Goal: Transaction & Acquisition: Book appointment/travel/reservation

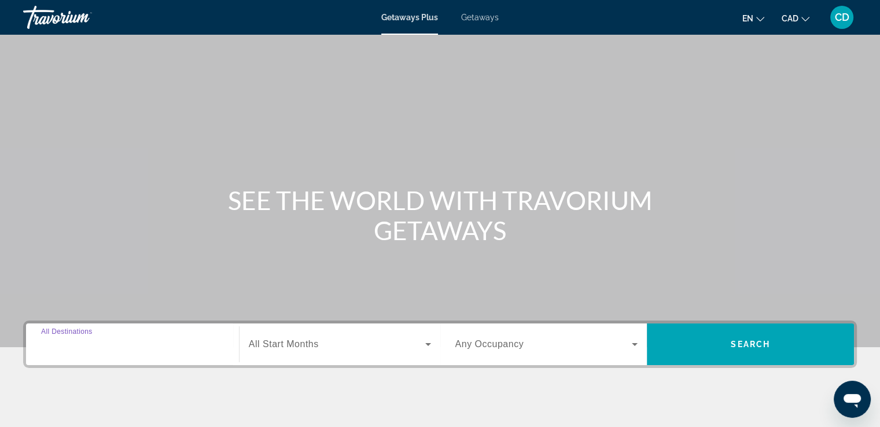
click at [113, 345] on input "Destination All Destinations" at bounding box center [132, 345] width 183 height 14
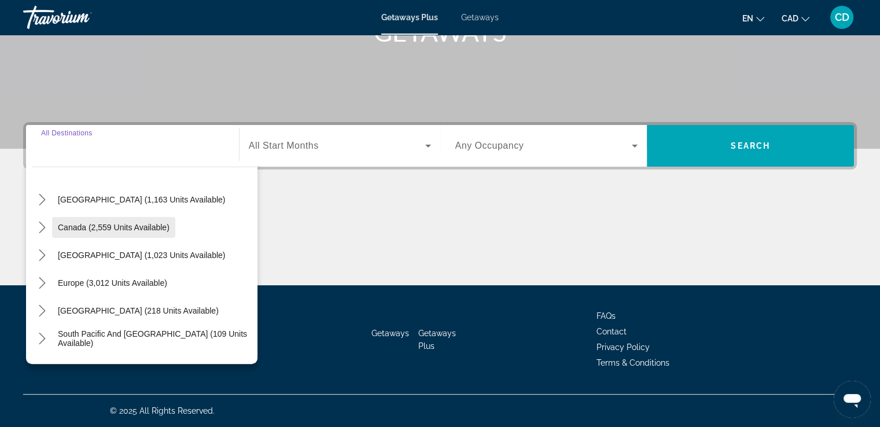
scroll to position [116, 0]
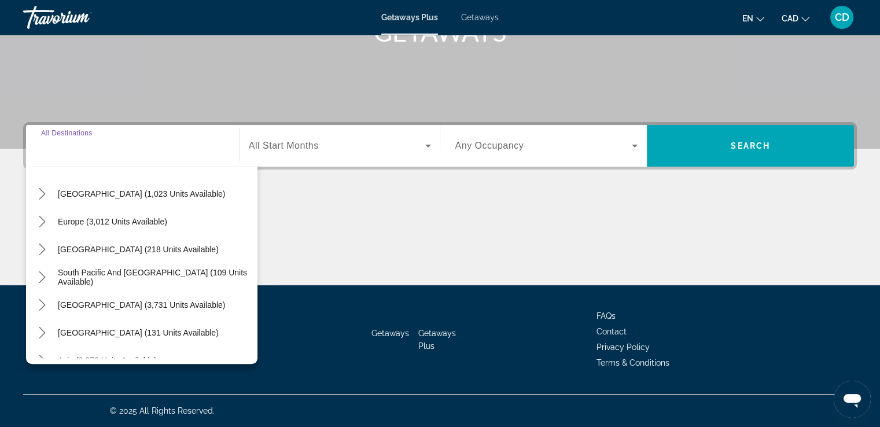
click at [91, 329] on span "[GEOGRAPHIC_DATA] (131 units available)" at bounding box center [138, 332] width 161 height 9
type input "**********"
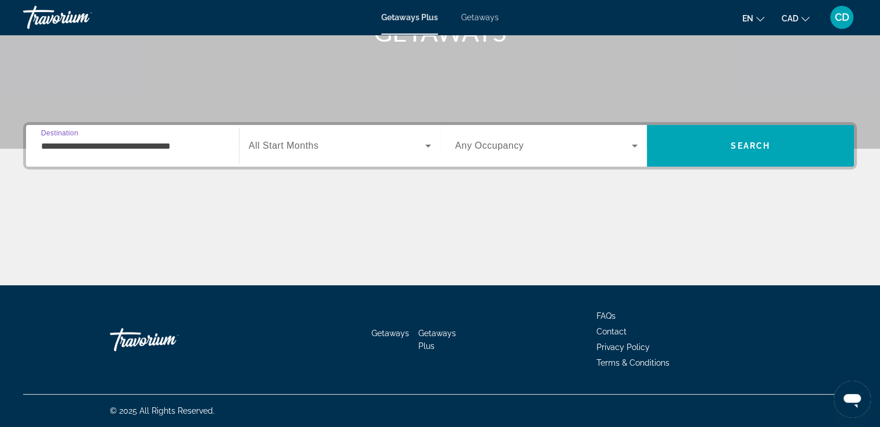
click at [341, 146] on span "Search widget" at bounding box center [337, 146] width 176 height 14
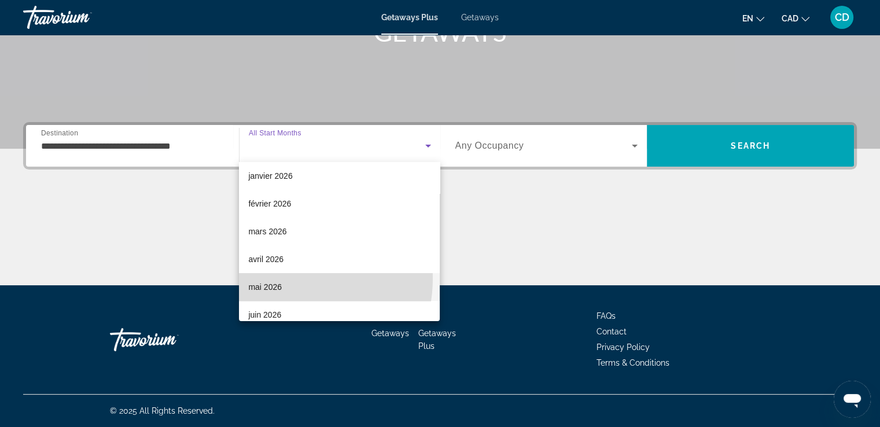
click at [272, 278] on mat-option "mai 2026" at bounding box center [339, 287] width 201 height 28
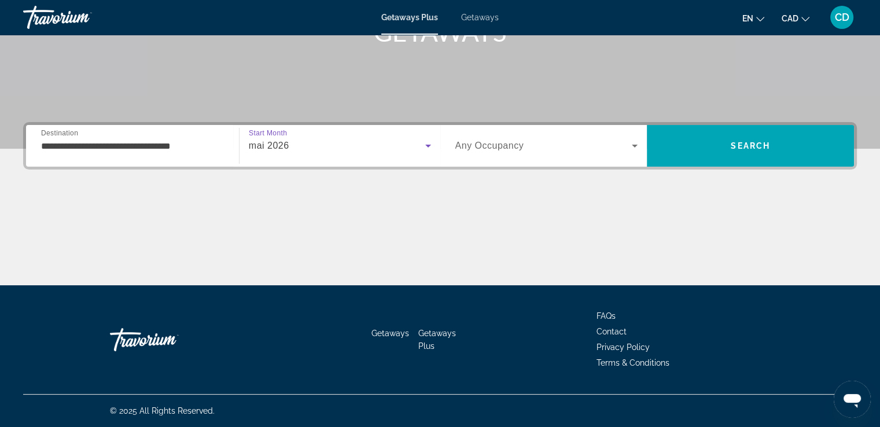
click at [561, 145] on span "Search widget" at bounding box center [543, 146] width 177 height 14
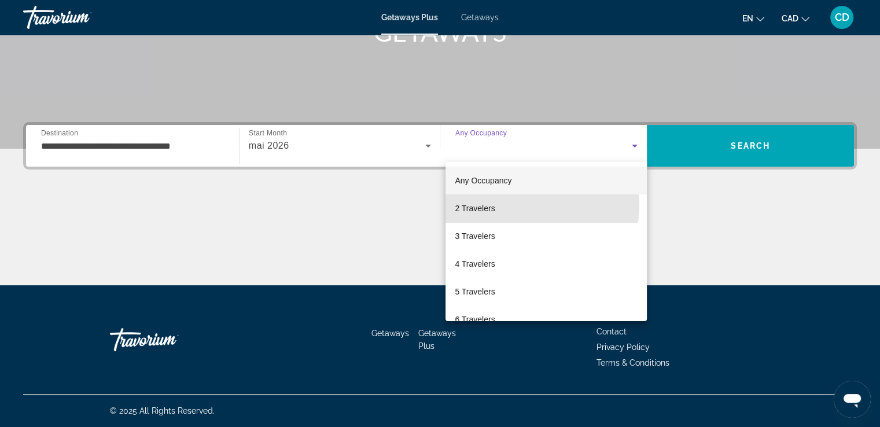
drag, startPoint x: 508, startPoint y: 204, endPoint x: 578, endPoint y: 189, distance: 71.2
click at [508, 204] on mat-option "2 Travelers" at bounding box center [546, 208] width 201 height 28
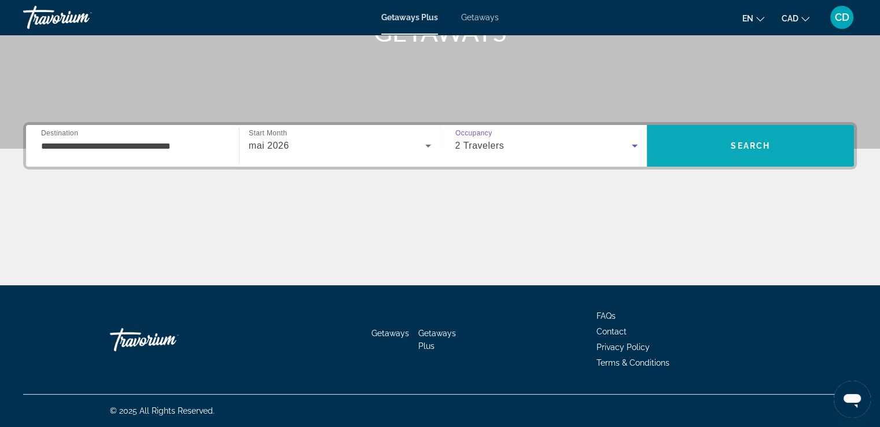
click at [748, 144] on span "Search" at bounding box center [750, 145] width 39 height 9
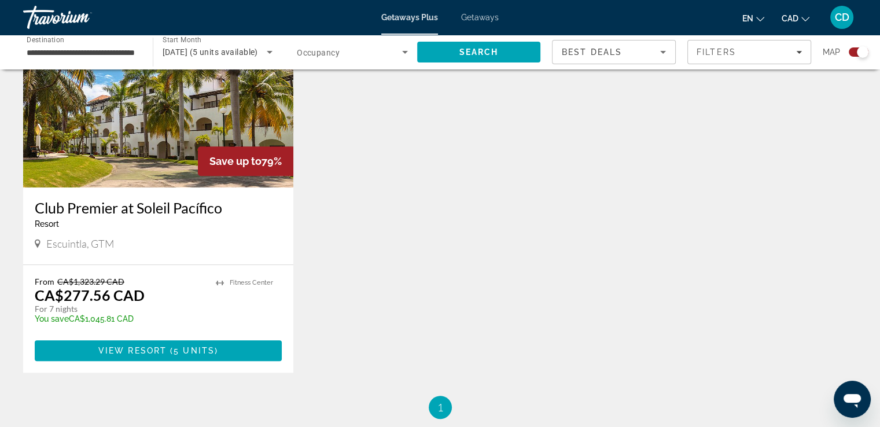
scroll to position [405, 0]
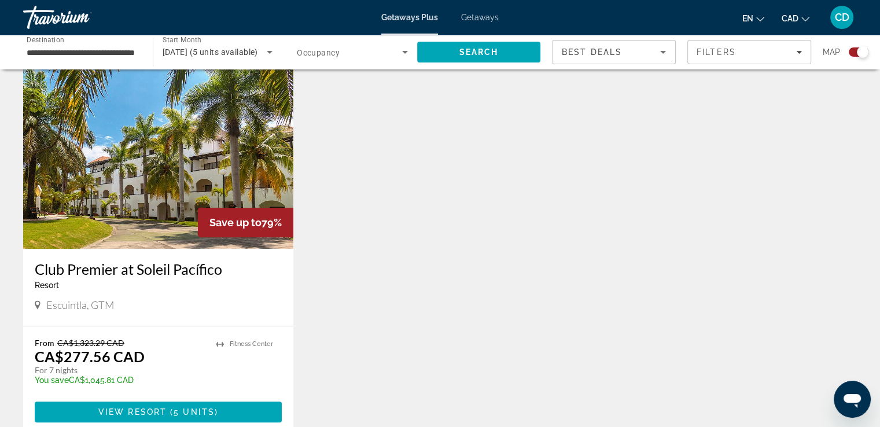
click at [112, 182] on img "Main content" at bounding box center [158, 156] width 270 height 185
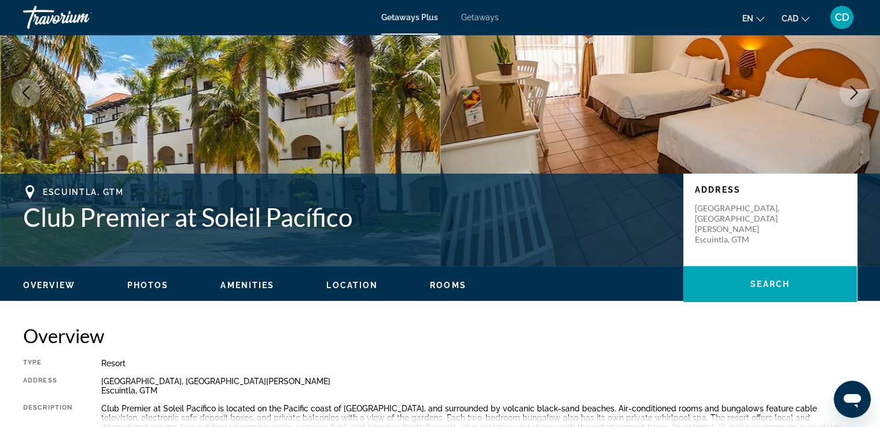
click at [150, 286] on span "Photos" at bounding box center [148, 285] width 42 height 9
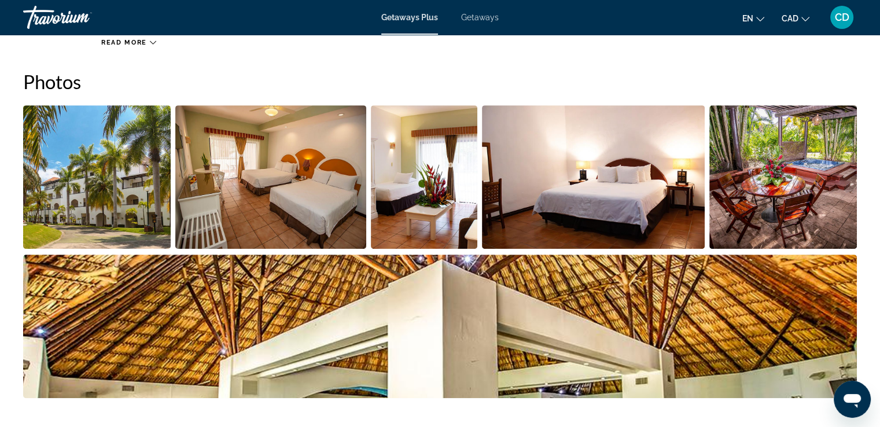
scroll to position [516, 0]
click at [123, 176] on img "Open full-screen image slider" at bounding box center [97, 177] width 148 height 144
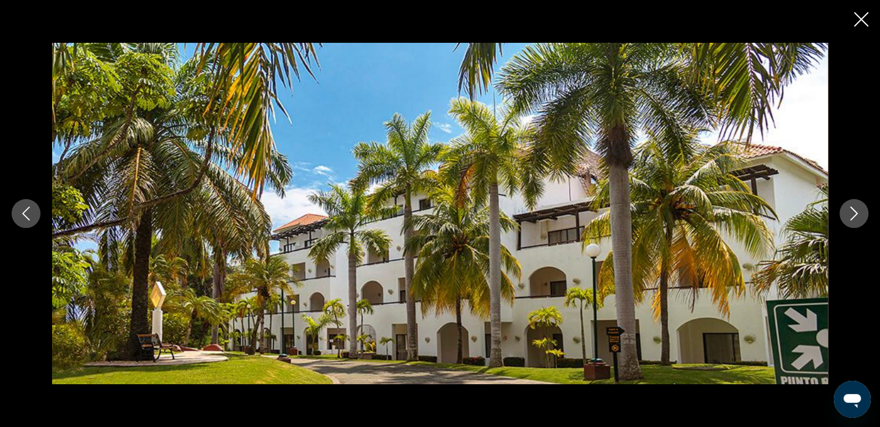
click at [850, 209] on icon "Next image" at bounding box center [854, 214] width 14 height 14
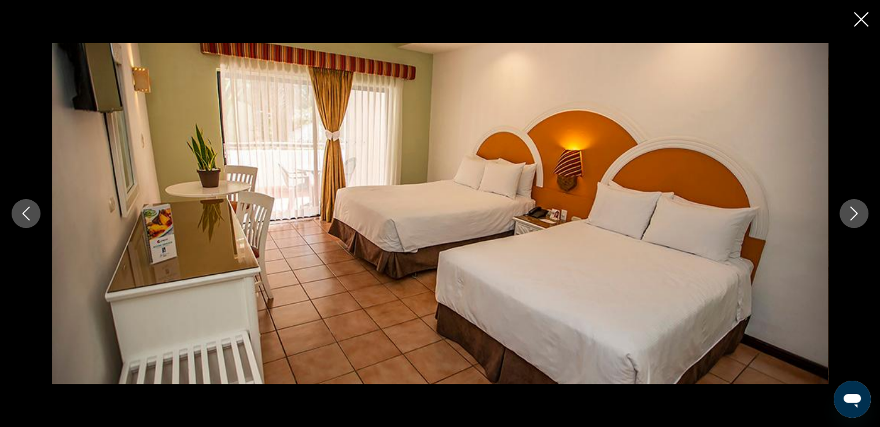
click at [854, 211] on icon "Next image" at bounding box center [854, 214] width 14 height 14
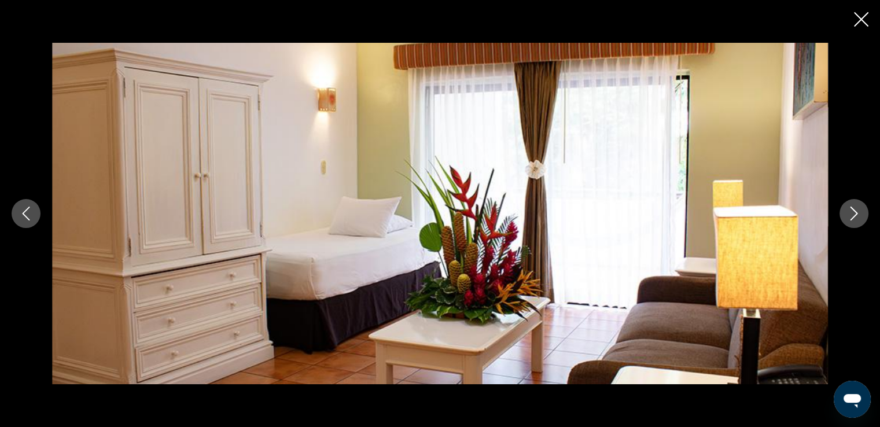
click at [854, 211] on icon "Next image" at bounding box center [854, 214] width 14 height 14
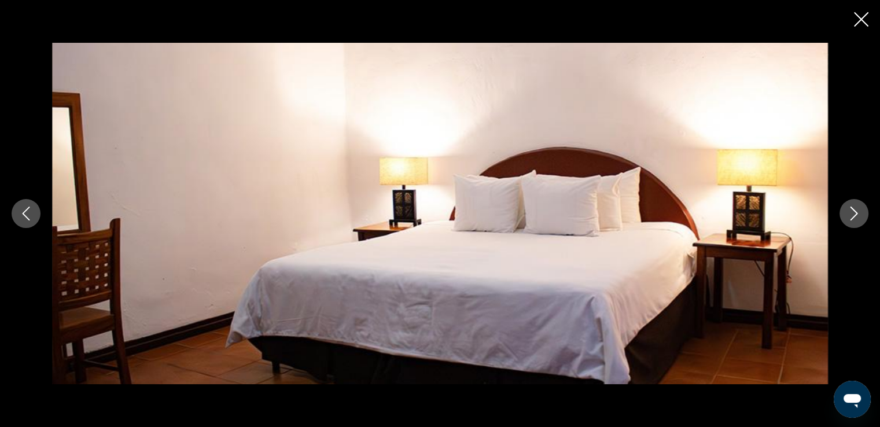
click at [854, 211] on icon "Next image" at bounding box center [854, 214] width 14 height 14
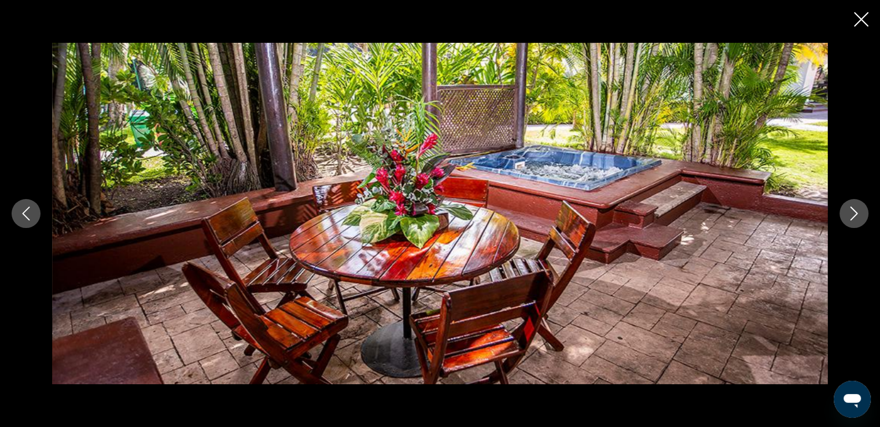
click at [854, 211] on icon "Next image" at bounding box center [855, 214] width 8 height 14
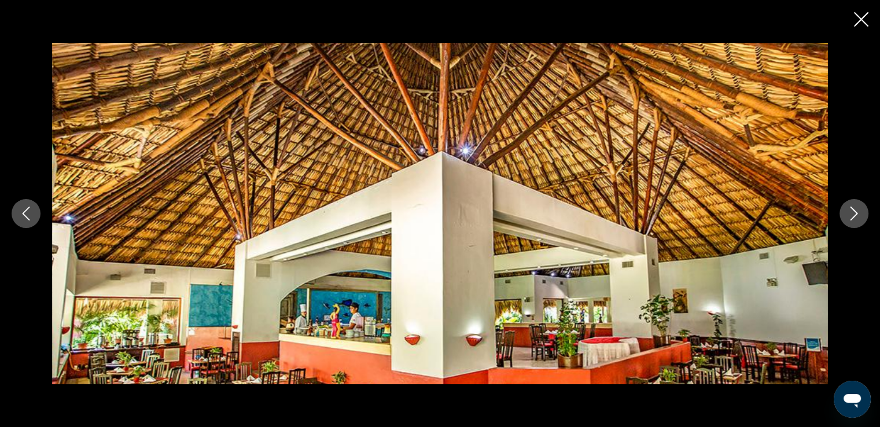
click at [854, 211] on icon "Next image" at bounding box center [855, 214] width 8 height 14
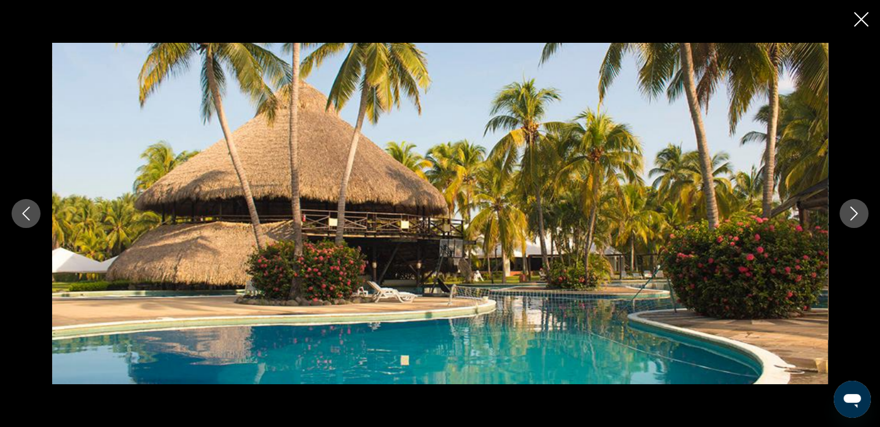
click at [854, 211] on icon "Next image" at bounding box center [855, 214] width 8 height 14
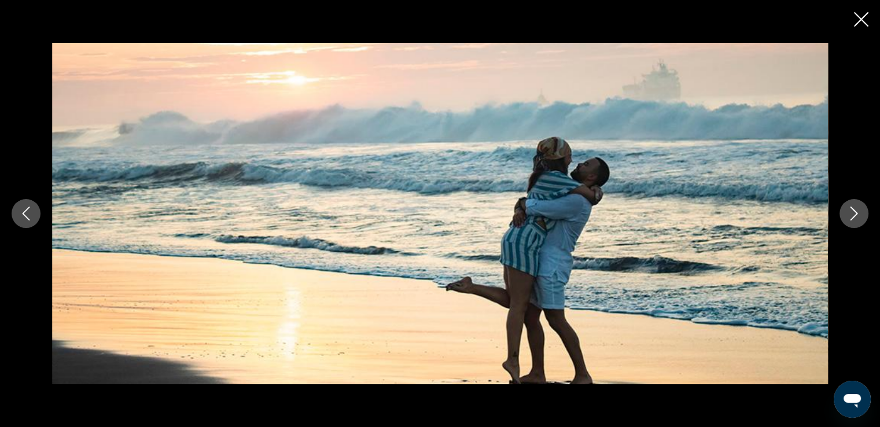
click at [854, 211] on icon "Next image" at bounding box center [855, 214] width 8 height 14
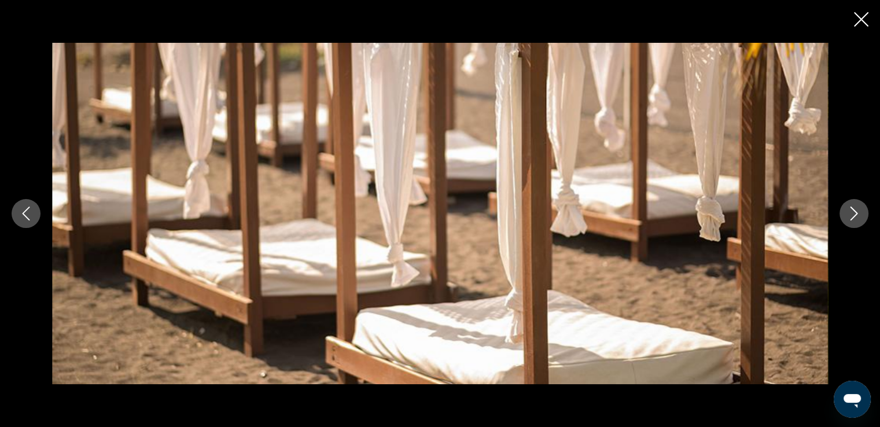
click at [854, 211] on icon "Next image" at bounding box center [855, 214] width 8 height 14
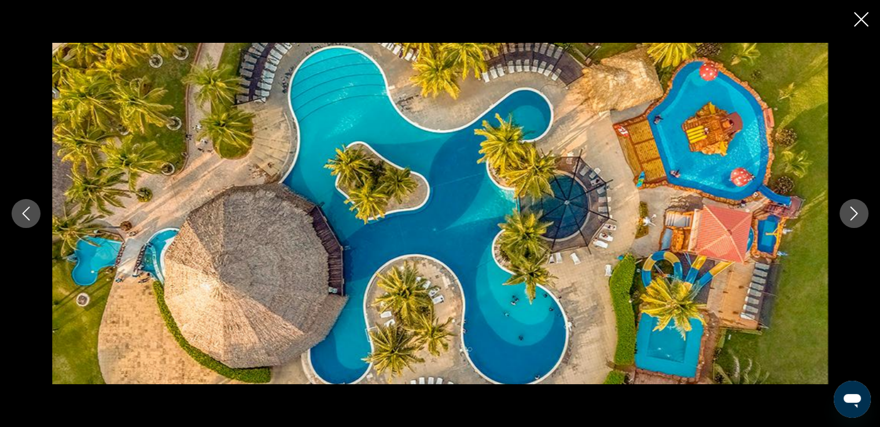
click at [854, 211] on icon "Next image" at bounding box center [855, 214] width 8 height 14
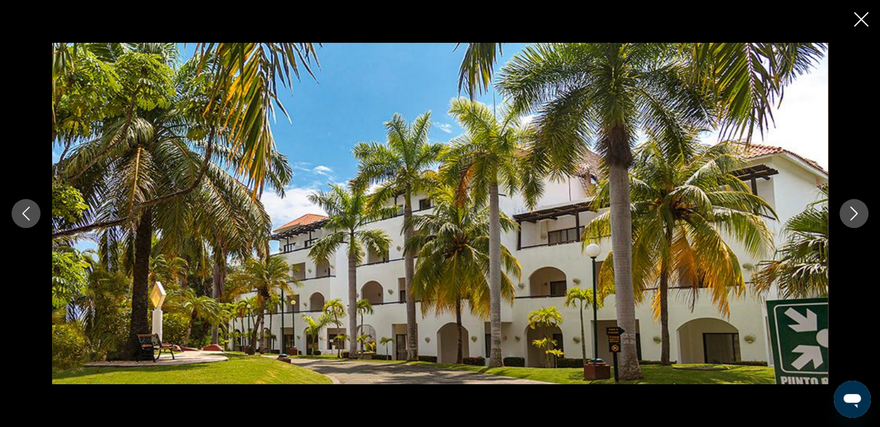
click at [854, 211] on icon "Next image" at bounding box center [855, 214] width 8 height 14
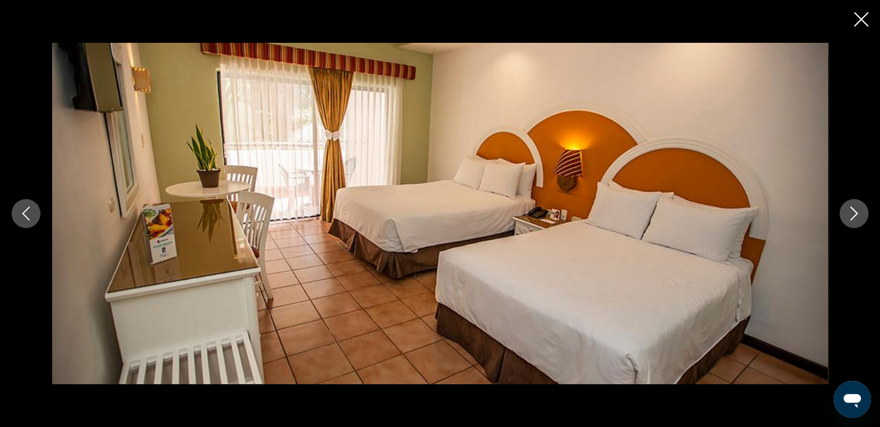
click at [863, 19] on icon "Close slideshow" at bounding box center [861, 19] width 14 height 14
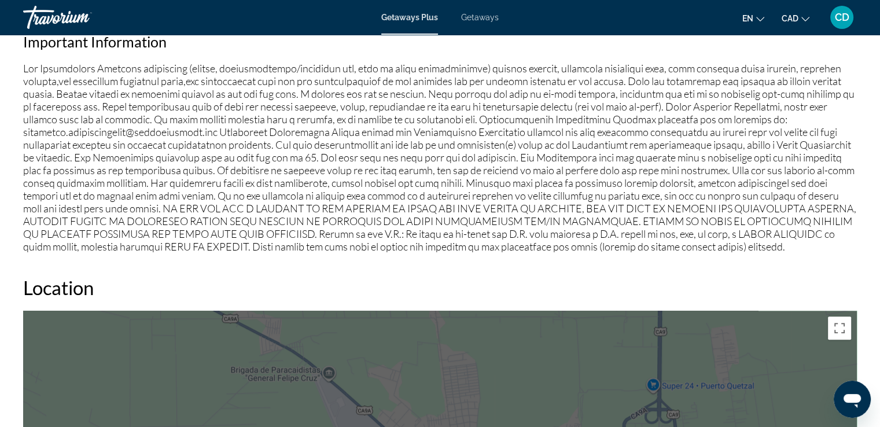
scroll to position [979, 0]
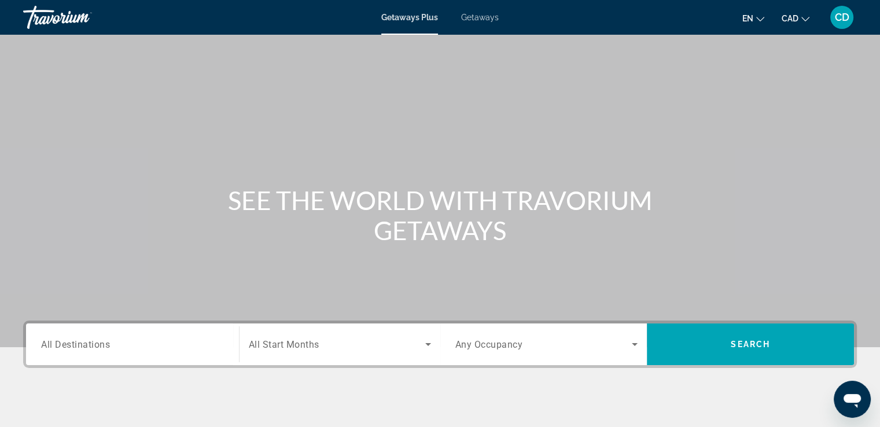
click at [124, 341] on input "Destination All Destinations" at bounding box center [132, 345] width 183 height 14
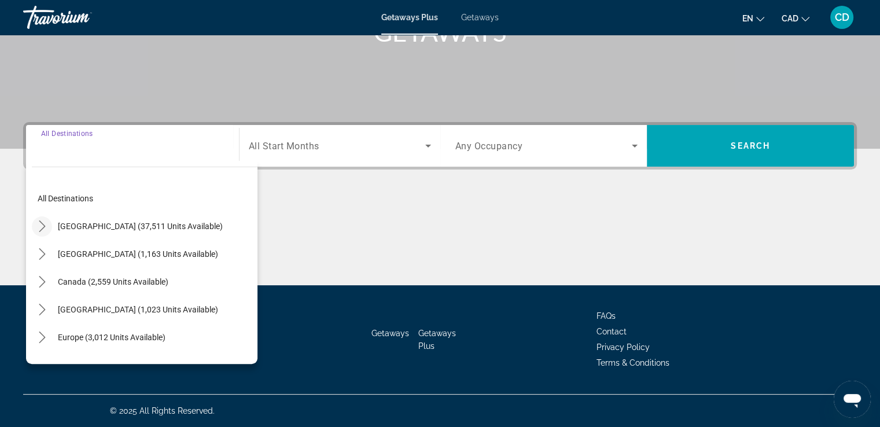
click at [43, 226] on icon "Toggle United States (37,511 units available) submenu" at bounding box center [42, 226] width 6 height 12
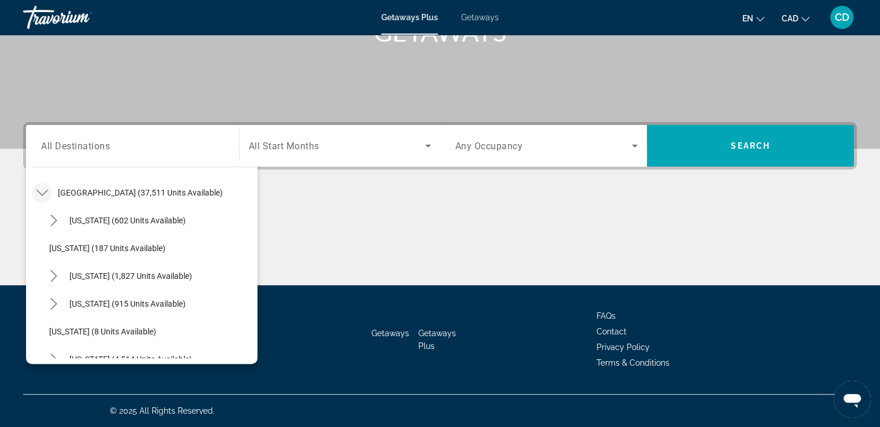
click at [84, 190] on span "[GEOGRAPHIC_DATA] (37,511 units available)" at bounding box center [140, 192] width 165 height 9
type input "**********"
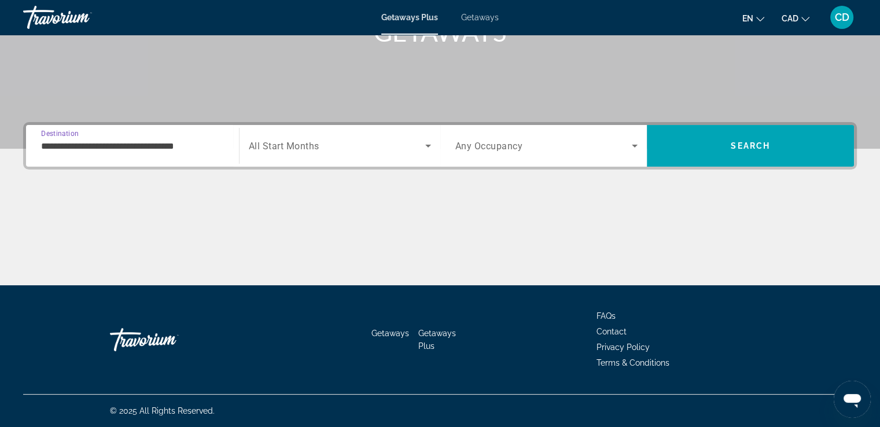
click at [324, 145] on span "Search widget" at bounding box center [337, 146] width 176 height 14
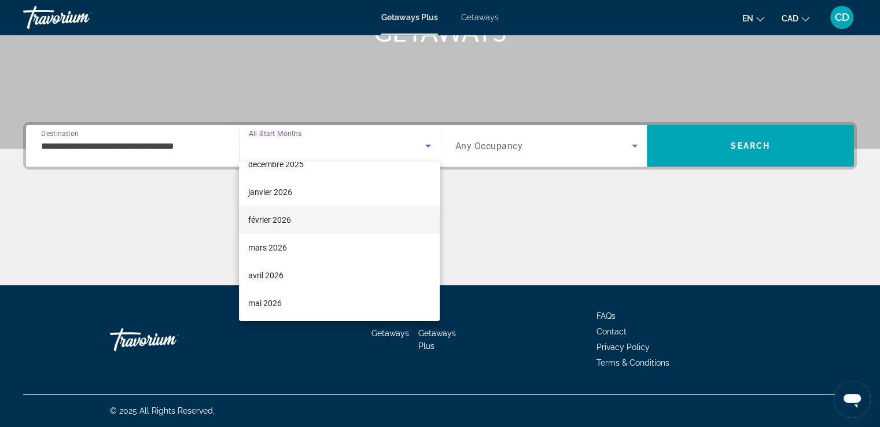
scroll to position [174, 0]
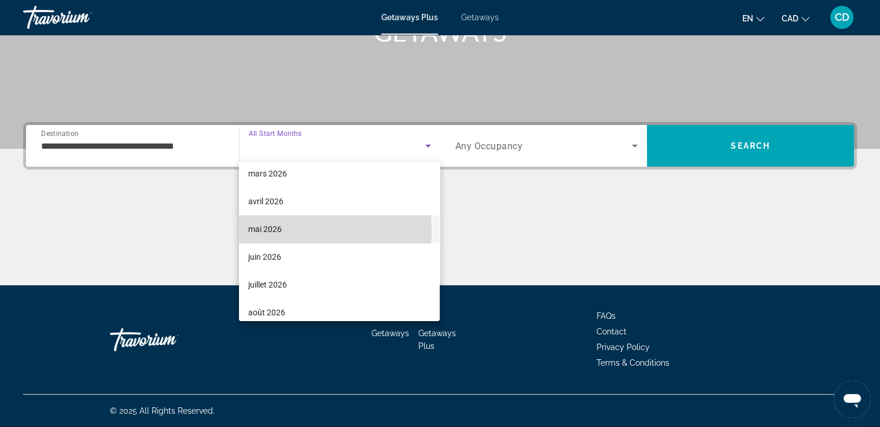
click at [269, 230] on span "mai 2026" at bounding box center [265, 229] width 34 height 14
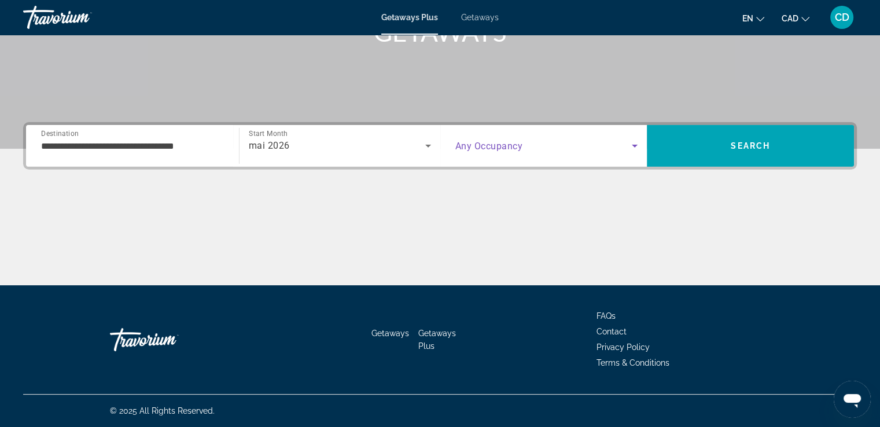
click at [564, 149] on span "Search widget" at bounding box center [543, 146] width 177 height 14
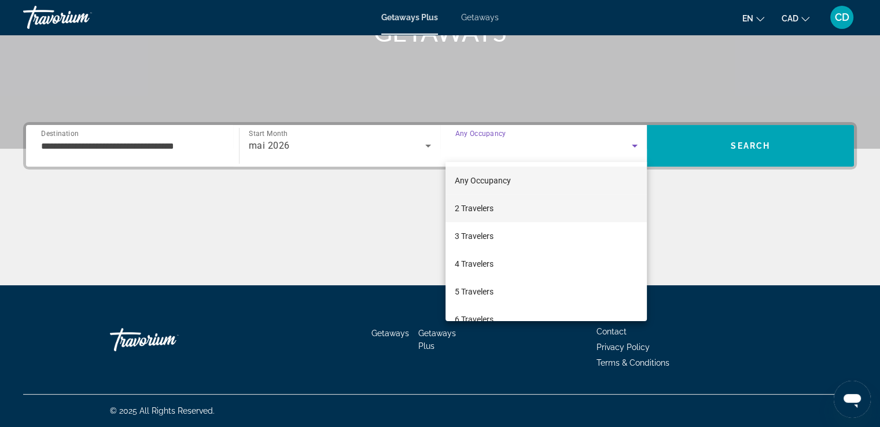
click at [492, 202] on span "2 Travelers" at bounding box center [474, 208] width 39 height 14
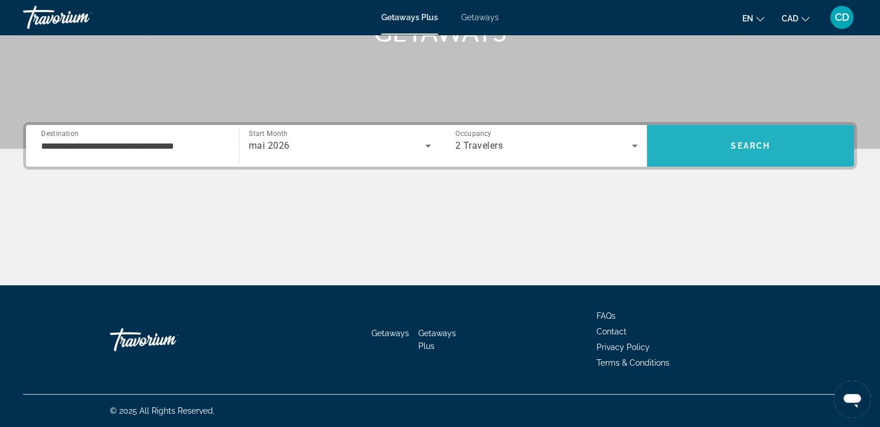
click at [704, 135] on span "Search" at bounding box center [750, 146] width 207 height 28
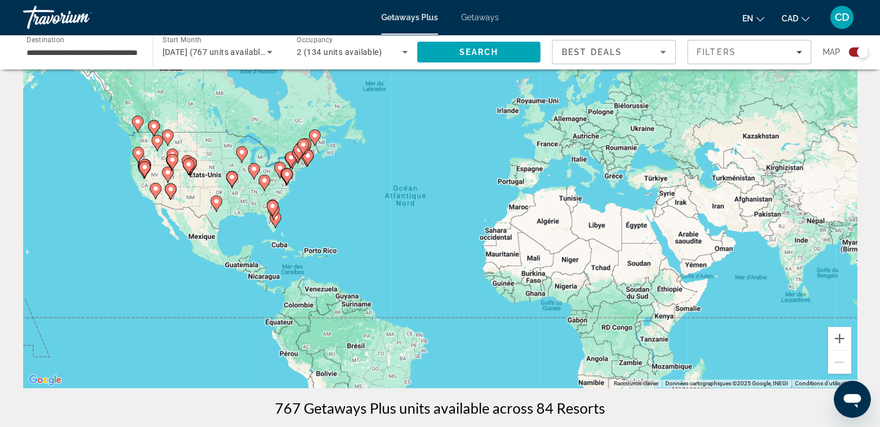
scroll to position [58, 0]
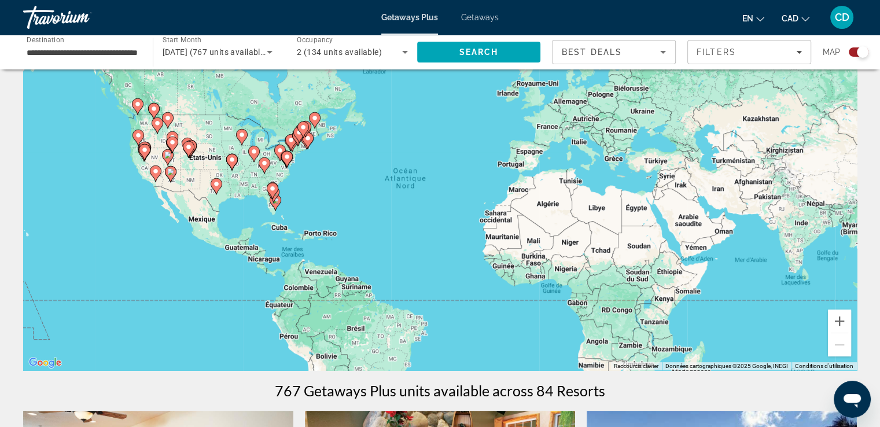
click at [295, 203] on div "Pour activer le glissement avec le clavier, appuyez sur Alt+Entrée. Une fois ce…" at bounding box center [440, 196] width 834 height 347
drag, startPoint x: 843, startPoint y: 319, endPoint x: 833, endPoint y: 318, distance: 9.3
click at [843, 319] on button "Zoom avant" at bounding box center [839, 321] width 23 height 23
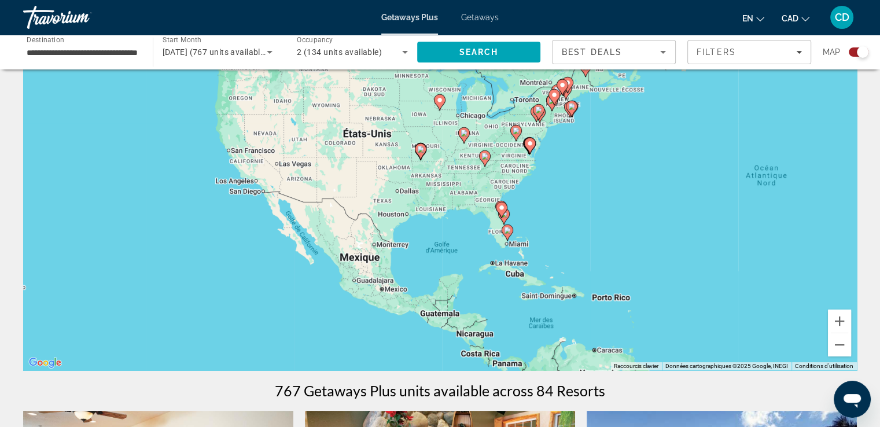
drag, startPoint x: 277, startPoint y: 228, endPoint x: 652, endPoint y: 236, distance: 375.1
click at [652, 236] on div "Pour activer le glissement avec le clavier, appuyez sur Alt+Entrée. Une fois ce…" at bounding box center [440, 196] width 834 height 347
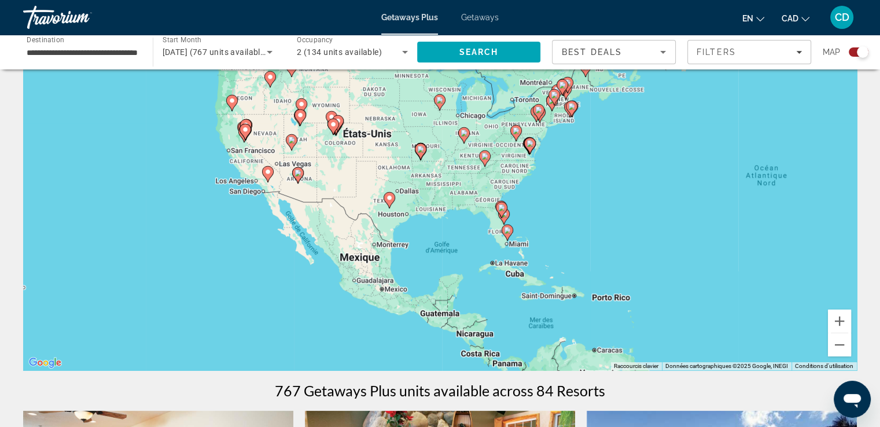
click at [507, 231] on image "Main content" at bounding box center [507, 230] width 7 height 7
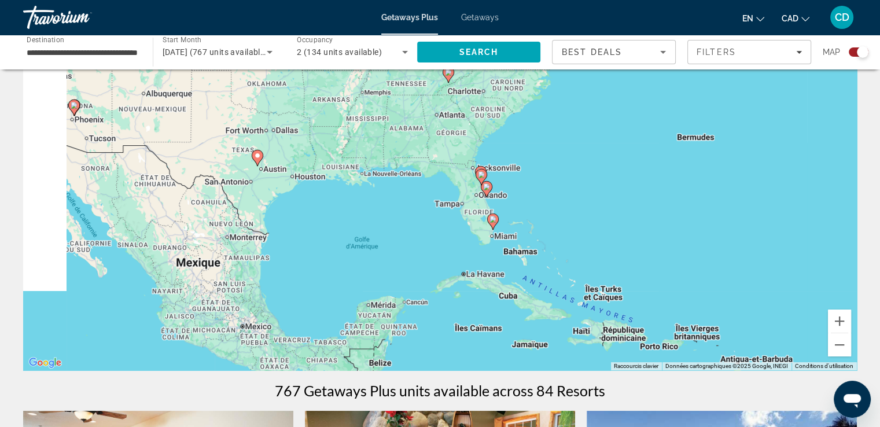
drag, startPoint x: 527, startPoint y: 183, endPoint x: 630, endPoint y: 239, distance: 116.5
click at [630, 239] on div "Pour naviguer, appuyez sur les touches fléchées. Pour activer le glissement ave…" at bounding box center [440, 196] width 834 height 347
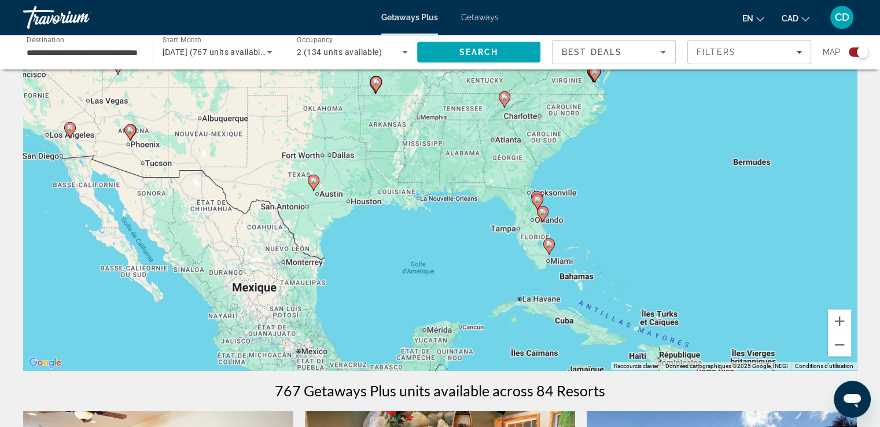
click at [506, 103] on icon "Main content" at bounding box center [505, 99] width 12 height 16
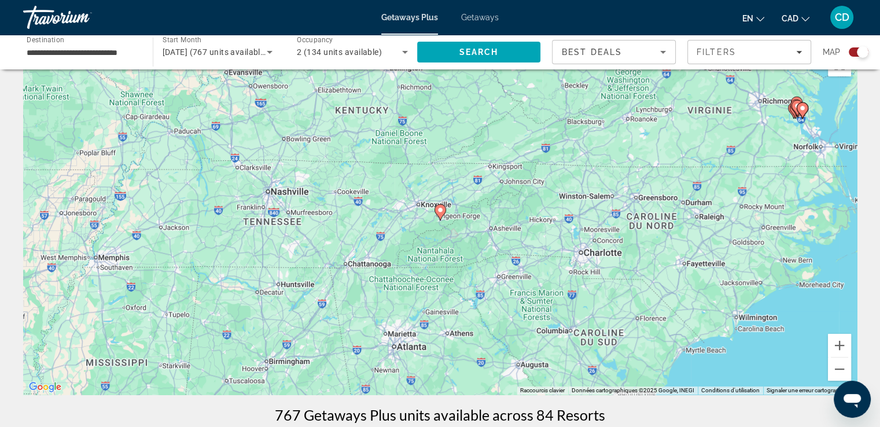
scroll to position [0, 0]
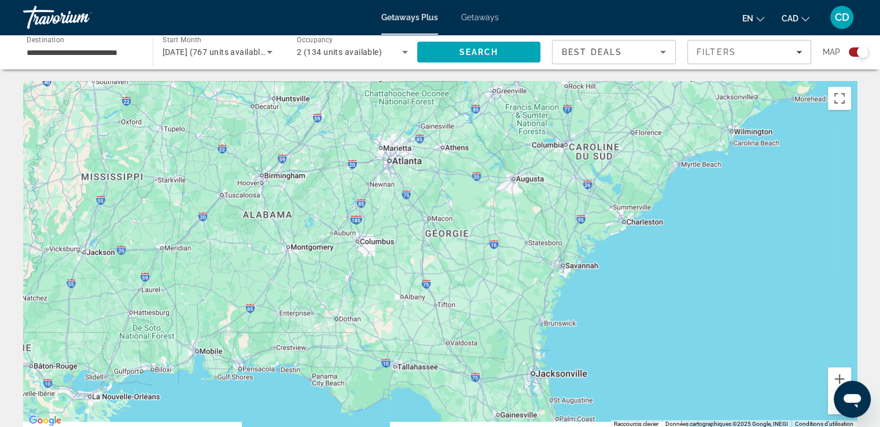
drag, startPoint x: 664, startPoint y: 278, endPoint x: 660, endPoint y: 56, distance: 222.3
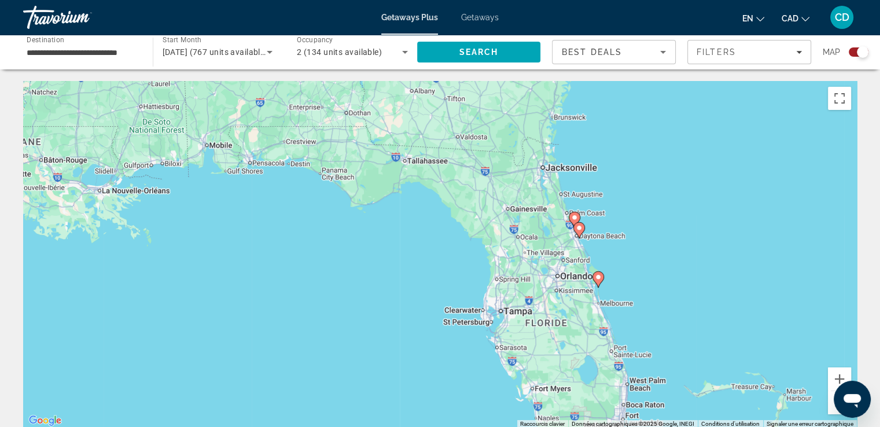
drag, startPoint x: 683, startPoint y: 289, endPoint x: 693, endPoint y: 109, distance: 179.6
click at [693, 109] on div "Pour naviguer, appuyez sur les touches fléchées. Pour activer le glissement ave…" at bounding box center [440, 254] width 834 height 347
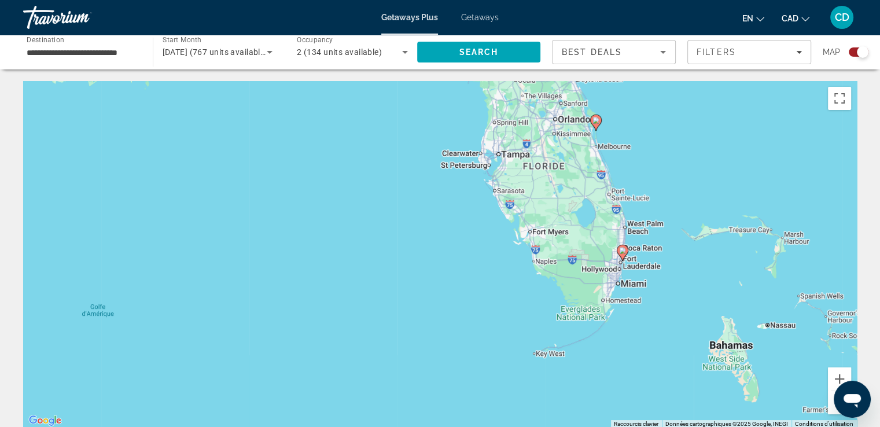
drag, startPoint x: 674, startPoint y: 315, endPoint x: 674, endPoint y: 153, distance: 162.0
click at [674, 153] on div "Pour naviguer, appuyez sur les touches fléchées. Pour activer le glissement ave…" at bounding box center [440, 254] width 834 height 347
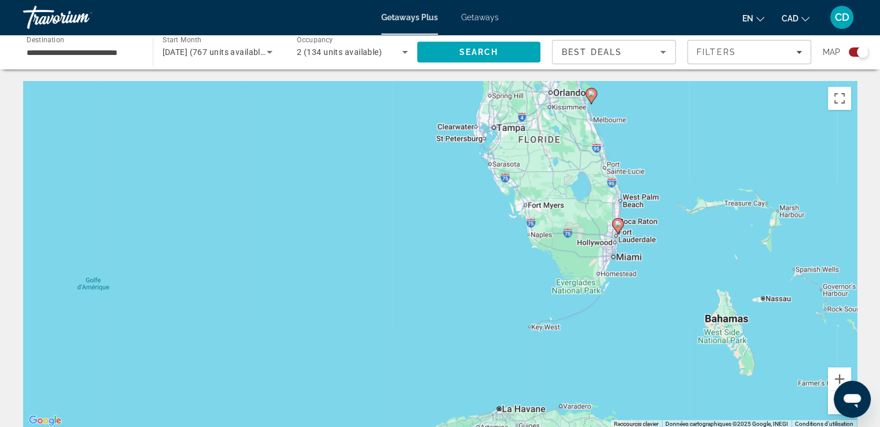
drag, startPoint x: 650, startPoint y: 334, endPoint x: 715, endPoint y: 138, distance: 207.0
click at [715, 138] on div "Pour naviguer, appuyez sur les touches fléchées. Pour activer le glissement ave…" at bounding box center [440, 254] width 834 height 347
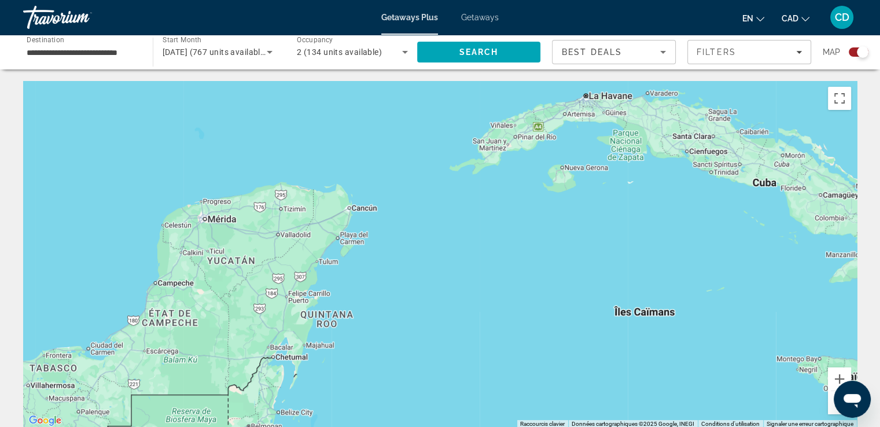
drag, startPoint x: 655, startPoint y: 302, endPoint x: 715, endPoint y: 174, distance: 141.3
click at [708, 167] on div "Pour naviguer, appuyez sur les touches fléchées." at bounding box center [440, 254] width 834 height 347
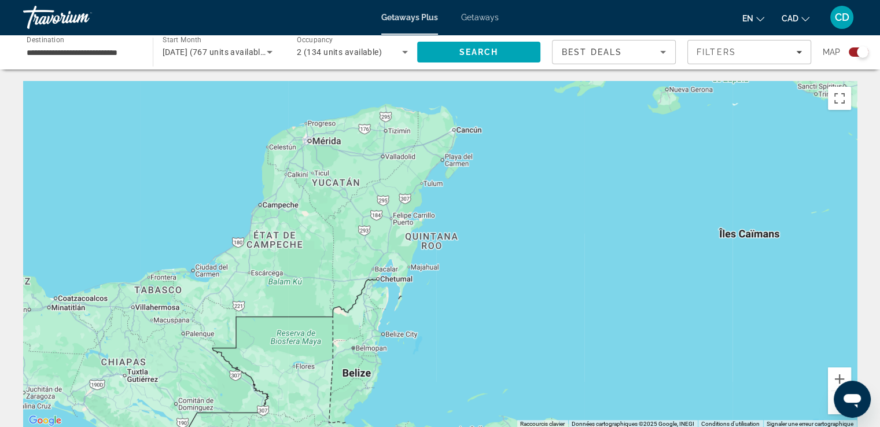
click at [833, 405] on button "Zoom arrière" at bounding box center [839, 402] width 23 height 23
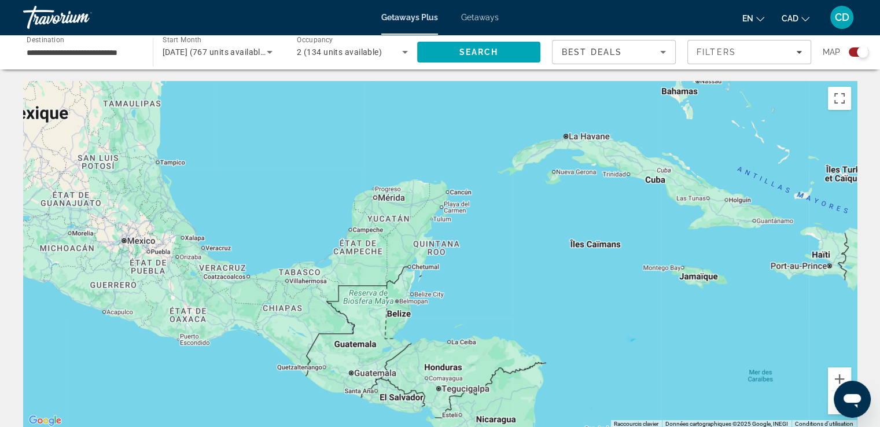
click at [831, 405] on button "Zoom arrière" at bounding box center [839, 402] width 23 height 23
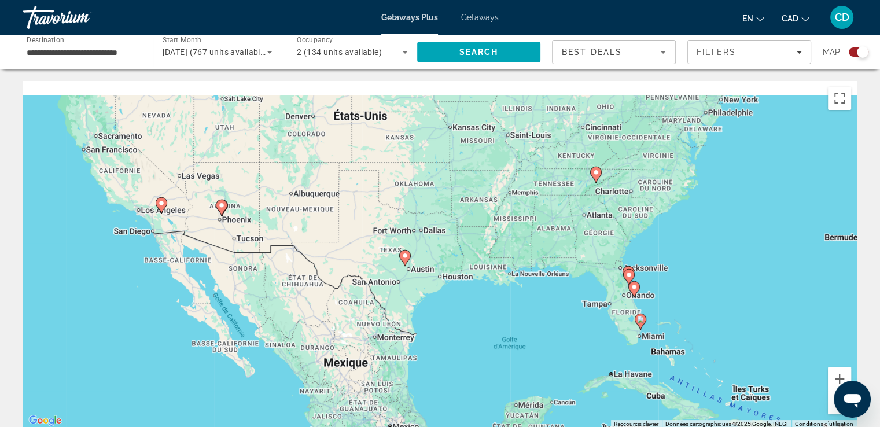
drag, startPoint x: 431, startPoint y: 205, endPoint x: 551, endPoint y: 377, distance: 209.5
click at [550, 378] on div "Pour naviguer, appuyez sur les touches fléchées. Pour activer le glissement ave…" at bounding box center [440, 254] width 834 height 347
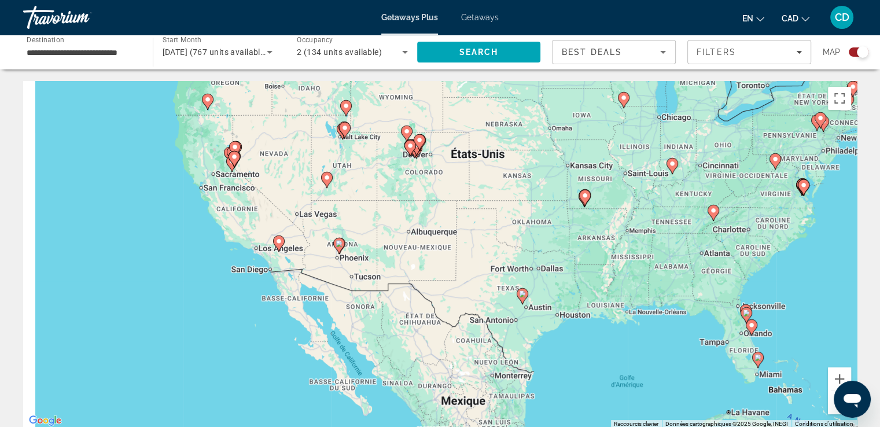
drag, startPoint x: 196, startPoint y: 214, endPoint x: 303, endPoint y: 262, distance: 117.9
click at [303, 262] on div "Pour naviguer, appuyez sur les touches fléchées. Pour activer le glissement ave…" at bounding box center [440, 254] width 834 height 347
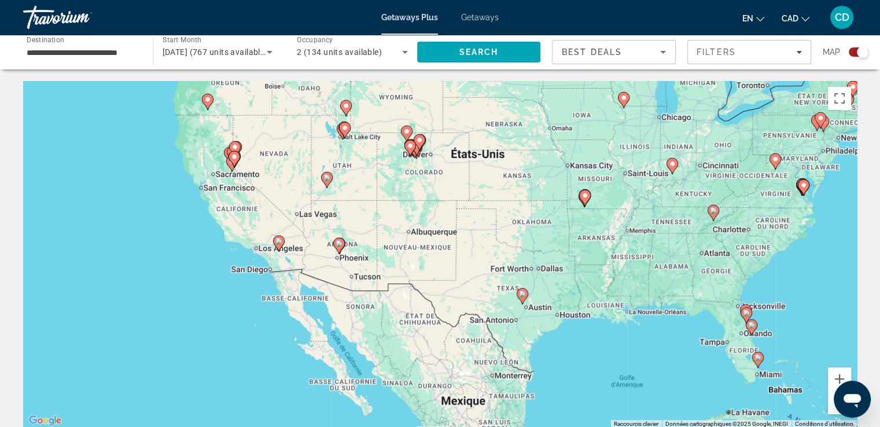
click at [276, 243] on image "Main content" at bounding box center [278, 241] width 7 height 7
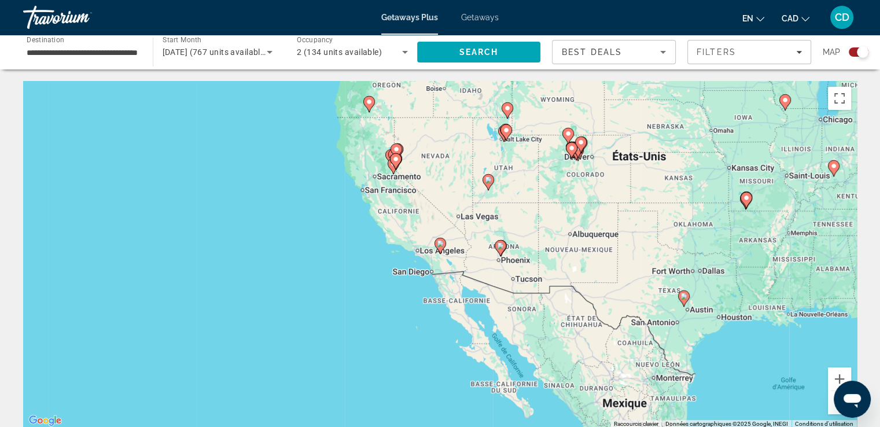
click at [437, 241] on image "Main content" at bounding box center [440, 243] width 7 height 7
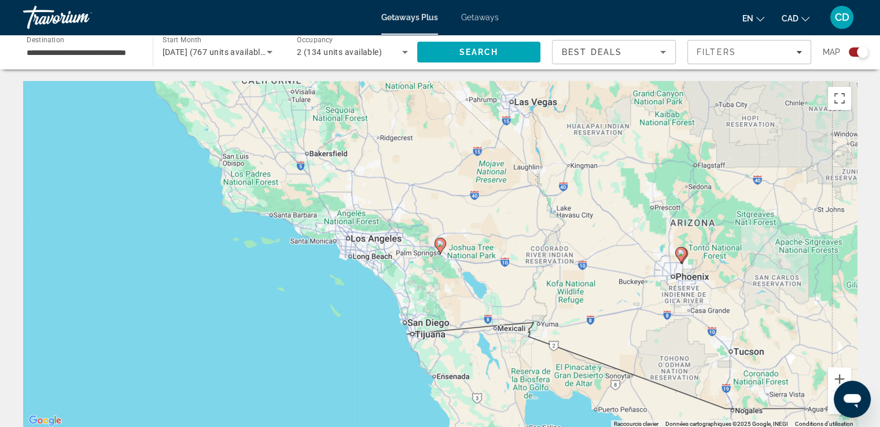
click at [442, 247] on icon "Main content" at bounding box center [440, 245] width 10 height 15
click at [440, 248] on icon "Main content" at bounding box center [440, 245] width 10 height 15
type input "**********"
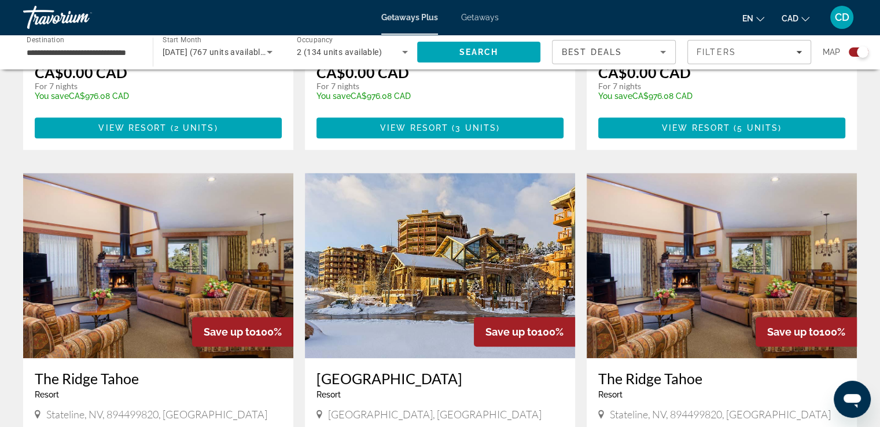
scroll to position [694, 0]
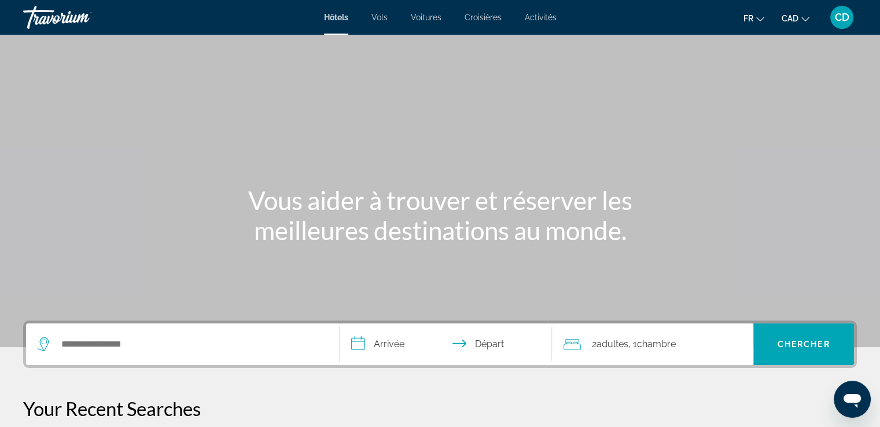
scroll to position [174, 0]
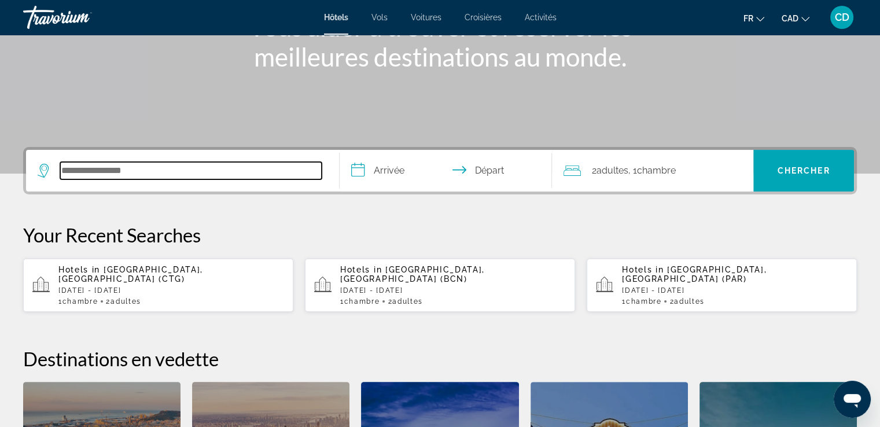
click at [97, 175] on input "Search hotel destination" at bounding box center [191, 170] width 262 height 17
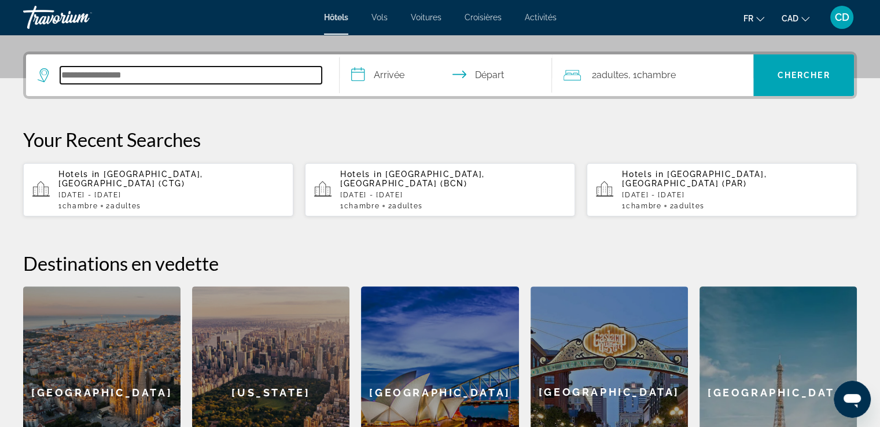
scroll to position [282, 0]
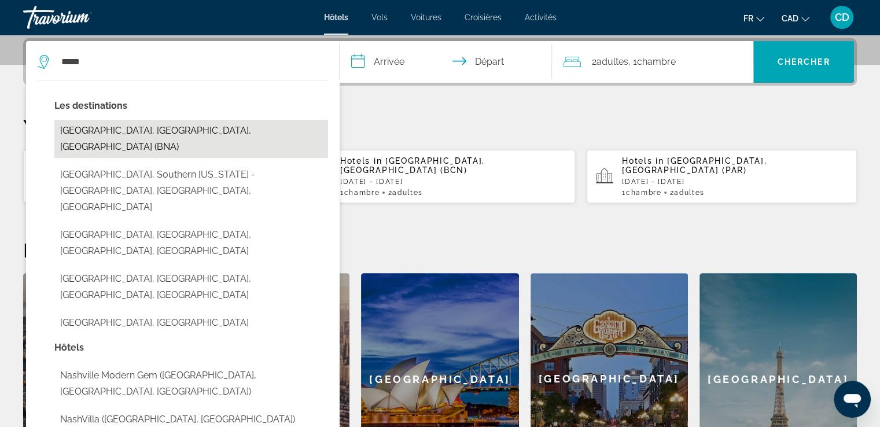
click at [112, 127] on button "Nashville, TN, United States (BNA)" at bounding box center [191, 139] width 274 height 38
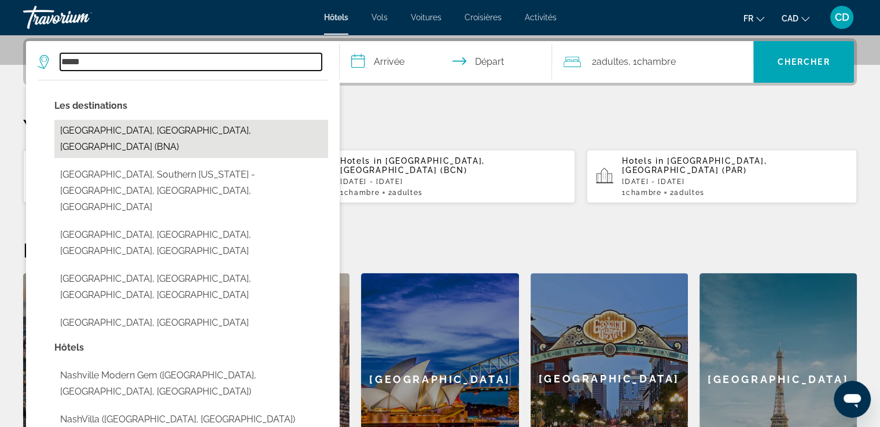
type input "**********"
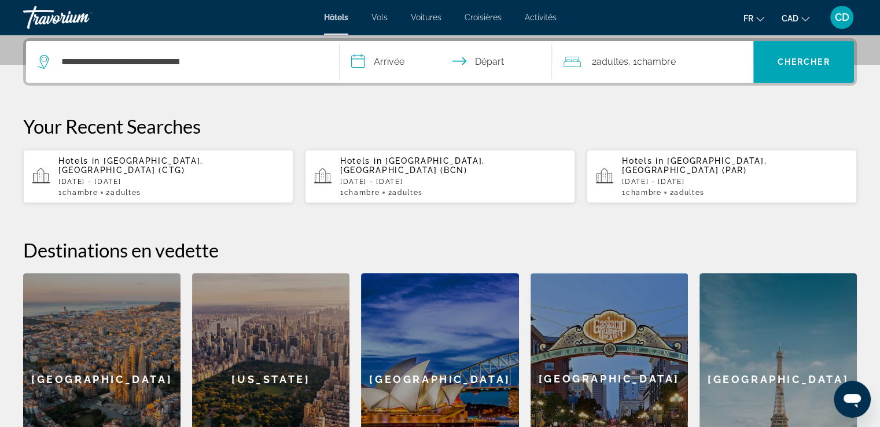
click at [415, 60] on input "**********" at bounding box center [449, 63] width 218 height 45
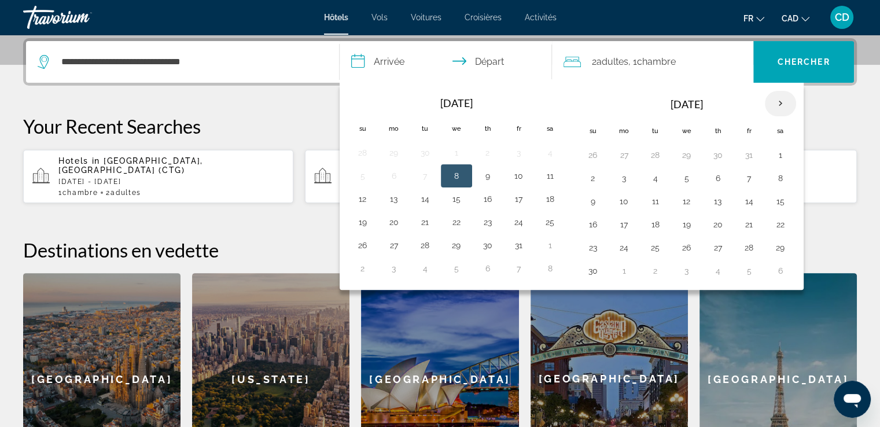
click at [773, 103] on th "Next month" at bounding box center [780, 103] width 31 height 25
click at [776, 102] on th "Next month" at bounding box center [780, 103] width 31 height 25
click at [777, 102] on th "Next month" at bounding box center [780, 103] width 31 height 25
click at [778, 102] on th "Next month" at bounding box center [780, 103] width 31 height 25
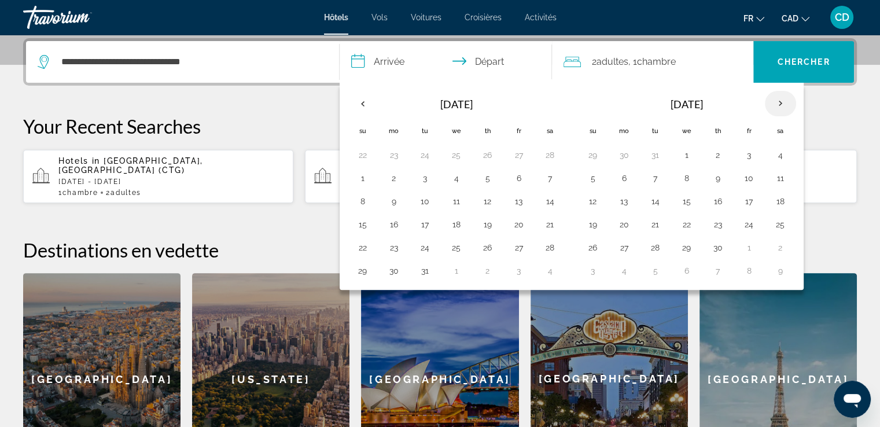
click at [778, 102] on th "Next month" at bounding box center [780, 103] width 31 height 25
drag, startPoint x: 684, startPoint y: 176, endPoint x: 637, endPoint y: 189, distance: 48.6
click at [685, 176] on button "6" at bounding box center [687, 178] width 19 height 16
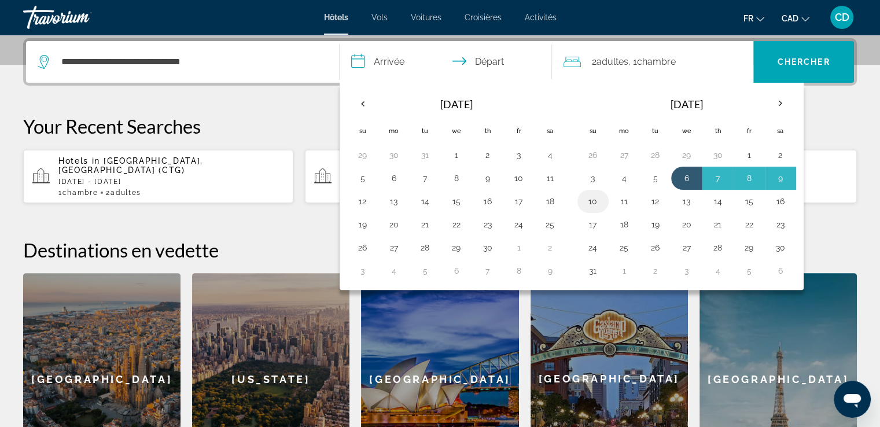
click at [594, 197] on button "10" at bounding box center [593, 201] width 19 height 16
type input "**********"
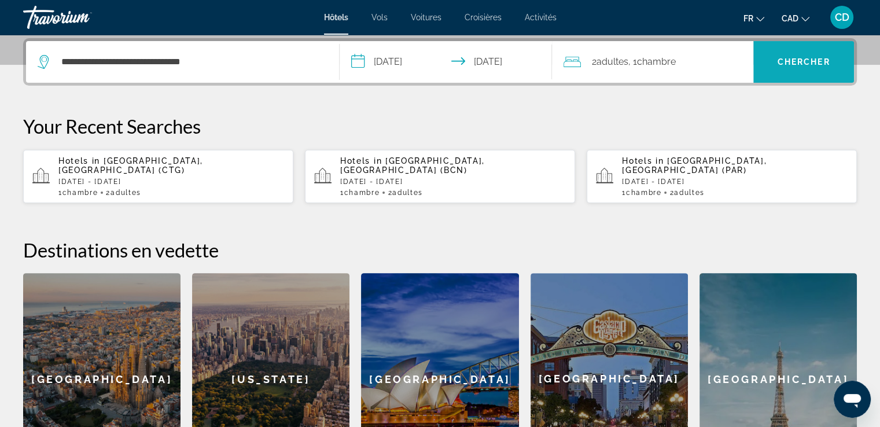
click at [832, 58] on span "Search" at bounding box center [803, 62] width 101 height 28
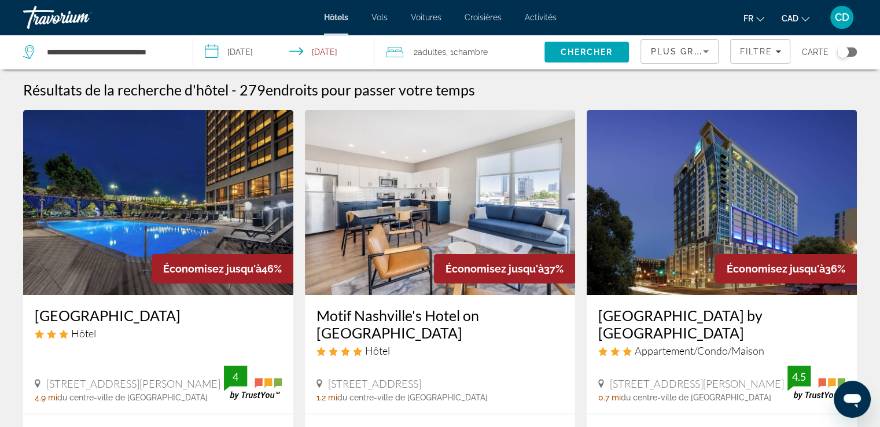
click at [713, 48] on icon "Sort by" at bounding box center [706, 52] width 14 height 14
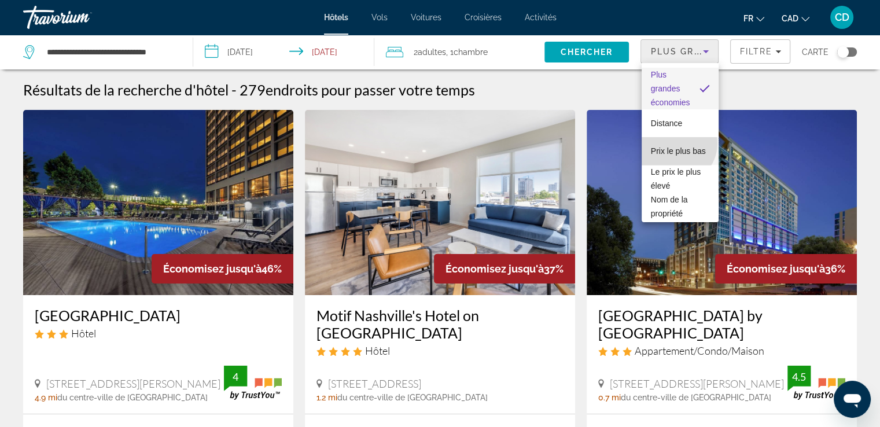
drag, startPoint x: 676, startPoint y: 144, endPoint x: 683, endPoint y: 135, distance: 10.8
click at [676, 146] on span "Prix le plus bas" at bounding box center [678, 150] width 55 height 9
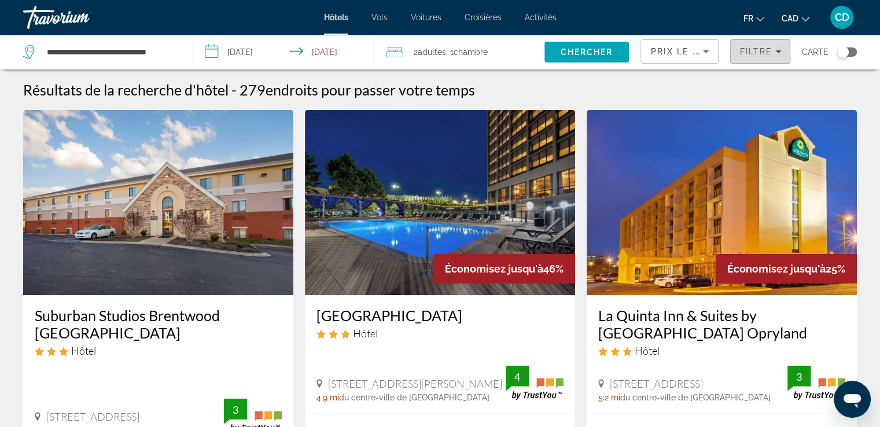
click at [763, 50] on span "Filtre" at bounding box center [756, 51] width 33 height 9
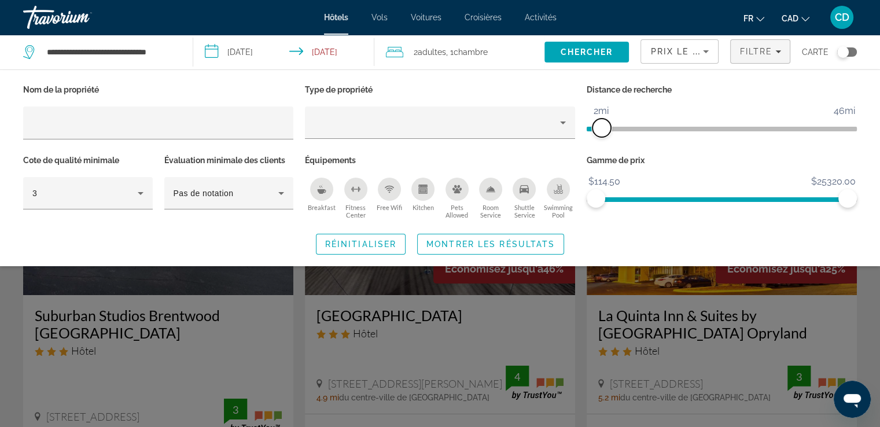
drag, startPoint x: 755, startPoint y: 127, endPoint x: 600, endPoint y: 132, distance: 155.2
click at [600, 132] on span "ngx-slider" at bounding box center [602, 128] width 19 height 19
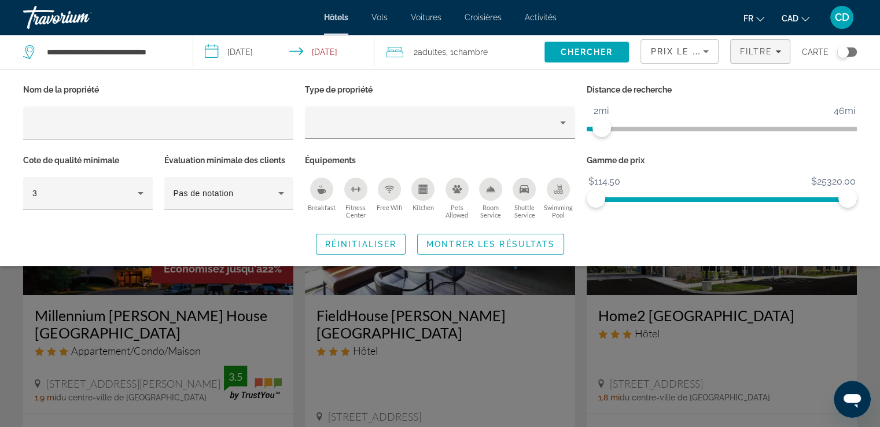
click at [516, 253] on span "Search widget" at bounding box center [491, 244] width 146 height 28
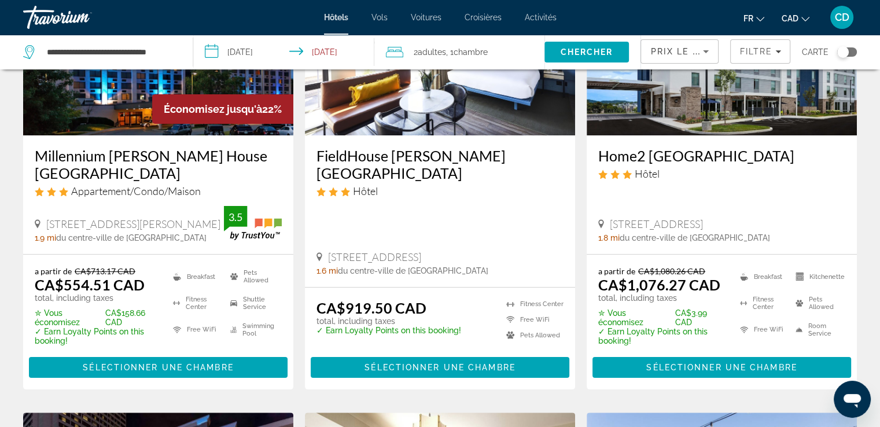
scroll to position [58, 0]
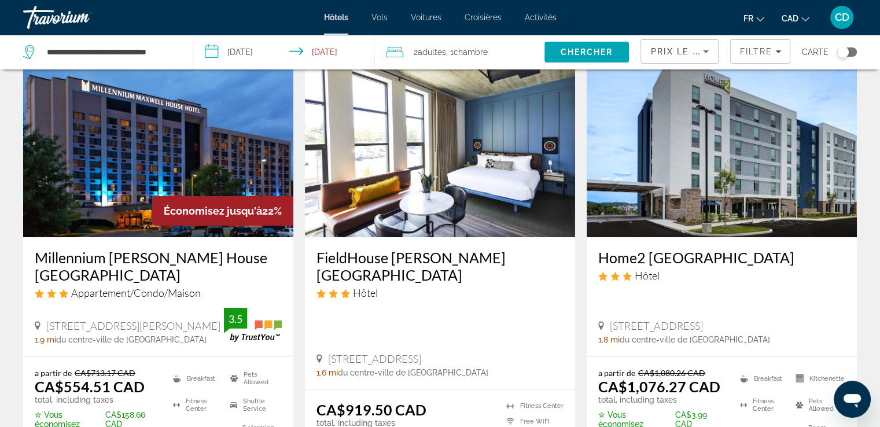
click at [424, 286] on div "Hôtel" at bounding box center [440, 292] width 247 height 13
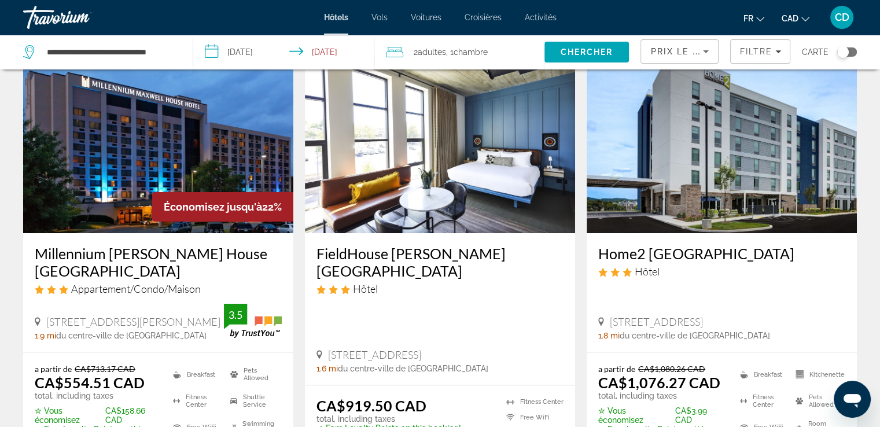
scroll to position [116, 0]
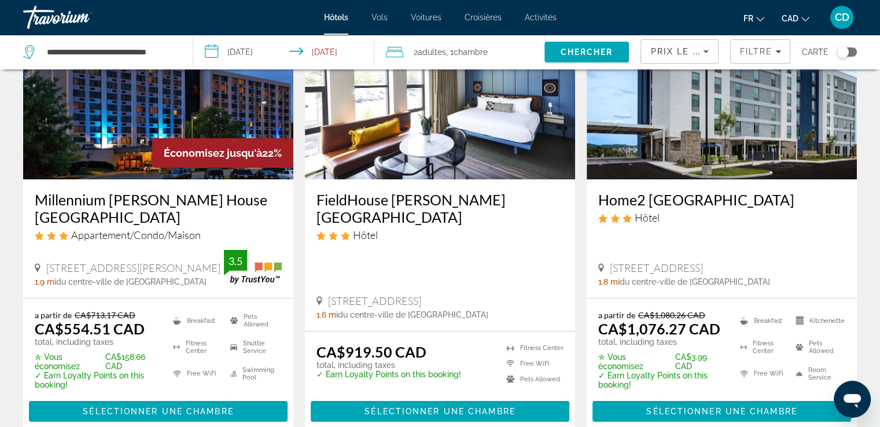
click at [121, 145] on img "Main content" at bounding box center [158, 86] width 270 height 185
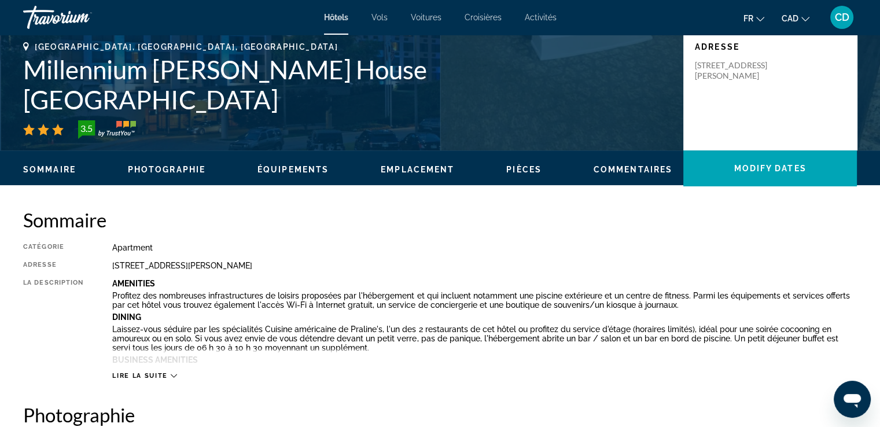
click at [142, 166] on span "Photographie" at bounding box center [167, 169] width 78 height 9
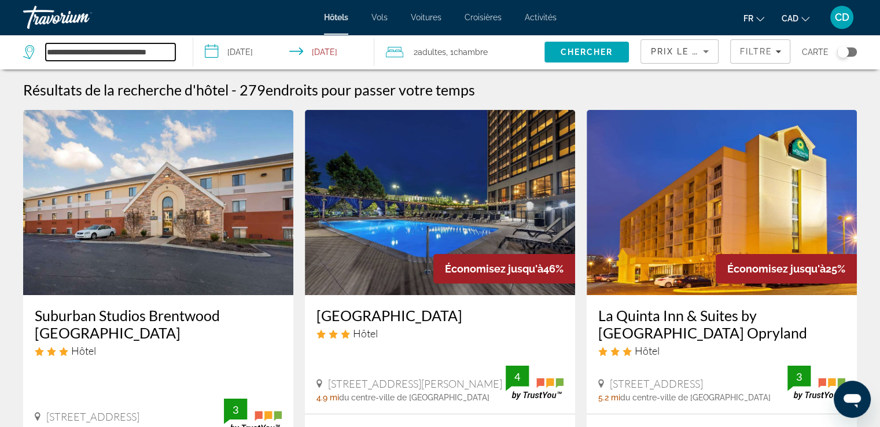
click at [67, 46] on input "**********" at bounding box center [111, 51] width 130 height 17
click at [88, 45] on input "**********" at bounding box center [111, 51] width 130 height 17
click at [88, 44] on input "**********" at bounding box center [111, 51] width 130 height 17
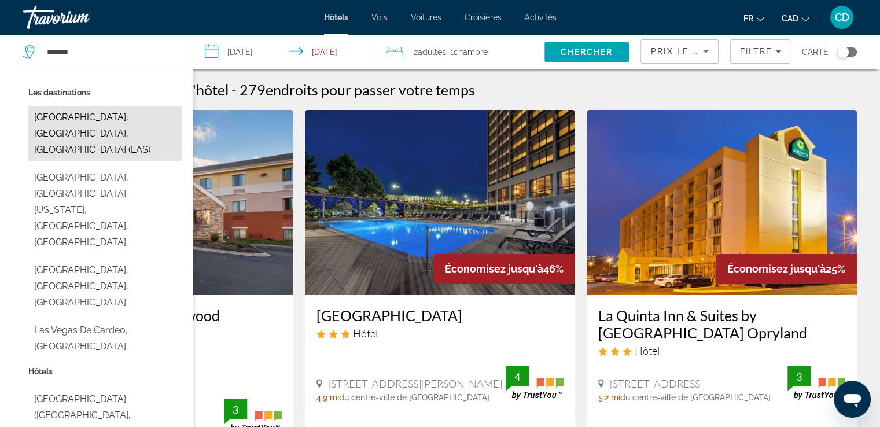
click at [62, 123] on button "Las Vegas, NV, United States (LAS)" at bounding box center [104, 133] width 153 height 54
type input "**********"
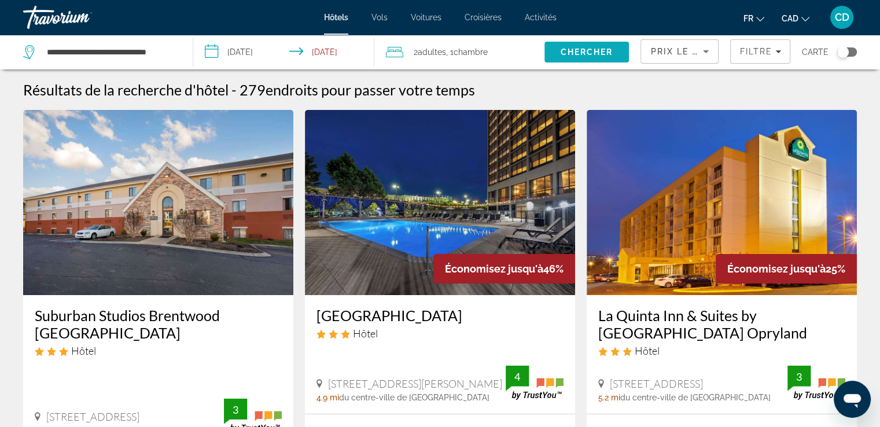
click at [557, 49] on span "Search" at bounding box center [587, 52] width 85 height 28
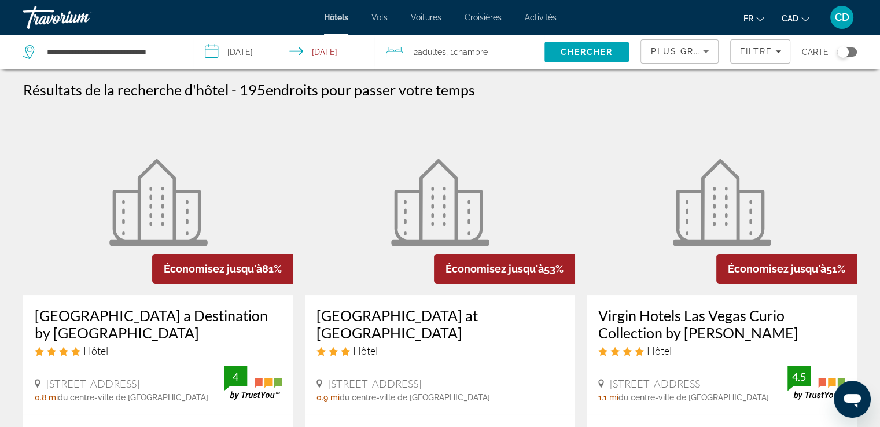
click at [697, 47] on span "Plus grandes économies" at bounding box center [719, 51] width 138 height 9
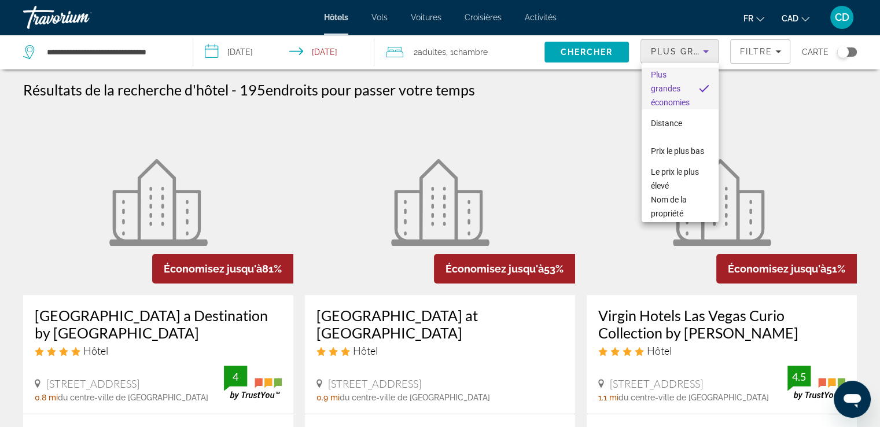
click at [745, 57] on div at bounding box center [440, 213] width 880 height 427
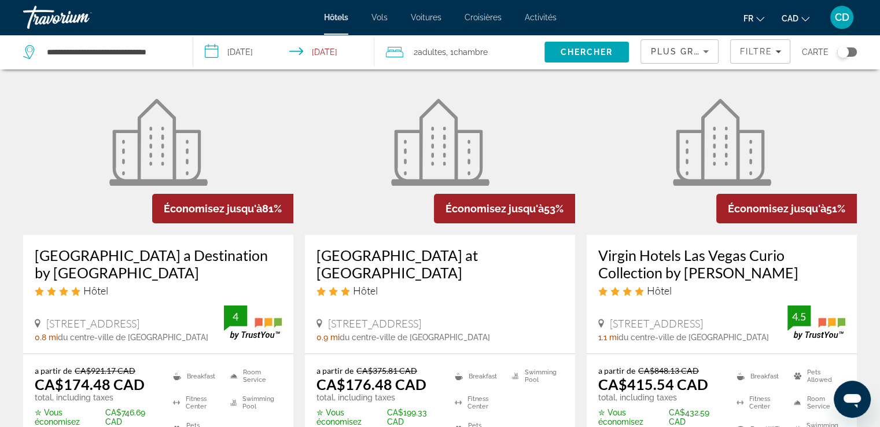
scroll to position [174, 0]
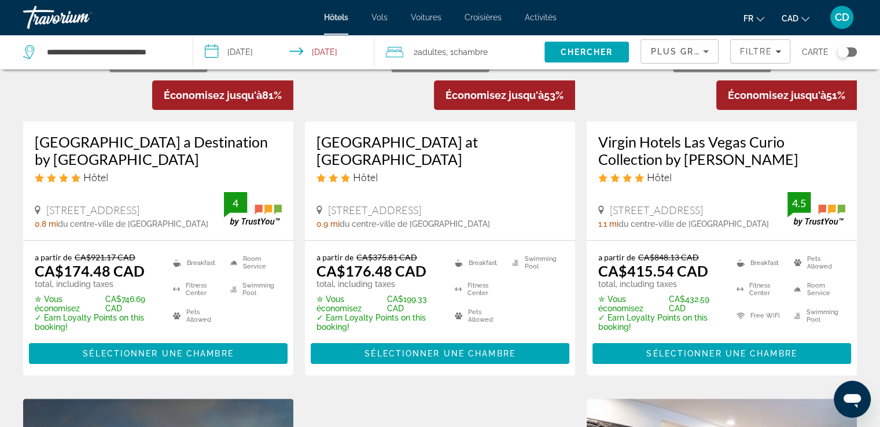
click at [172, 144] on h3 "Rio Hotel & Casino a Destination by Hyatt Hotel" at bounding box center [158, 150] width 247 height 35
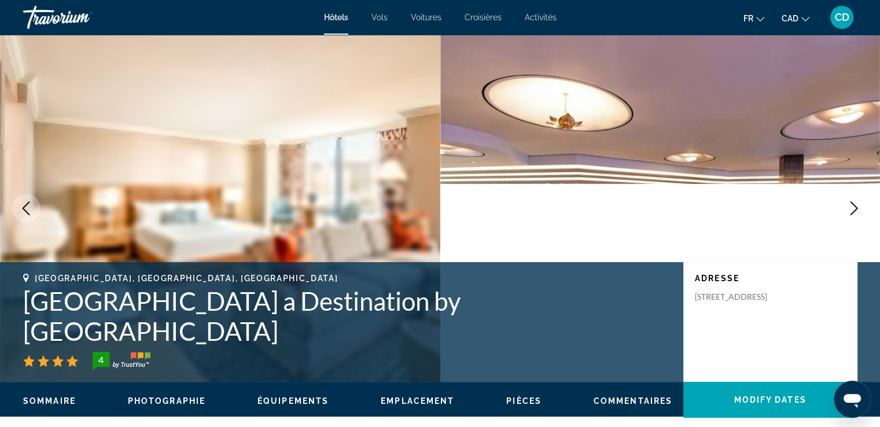
scroll to position [174, 0]
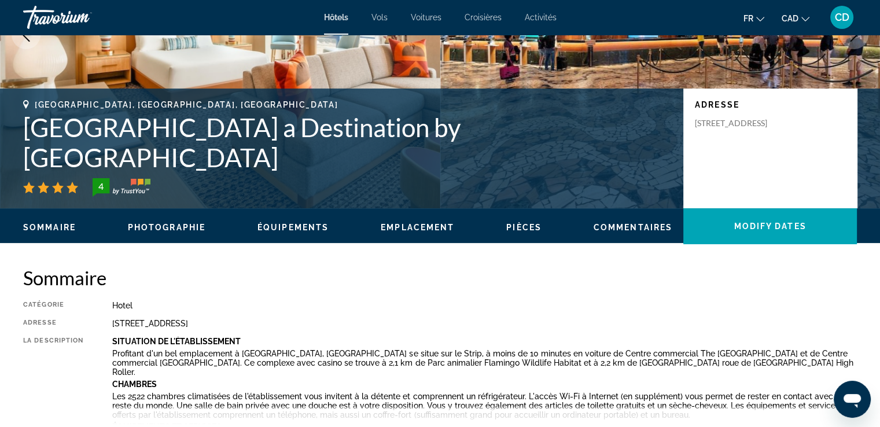
click at [176, 230] on span "Photographie" at bounding box center [167, 227] width 78 height 9
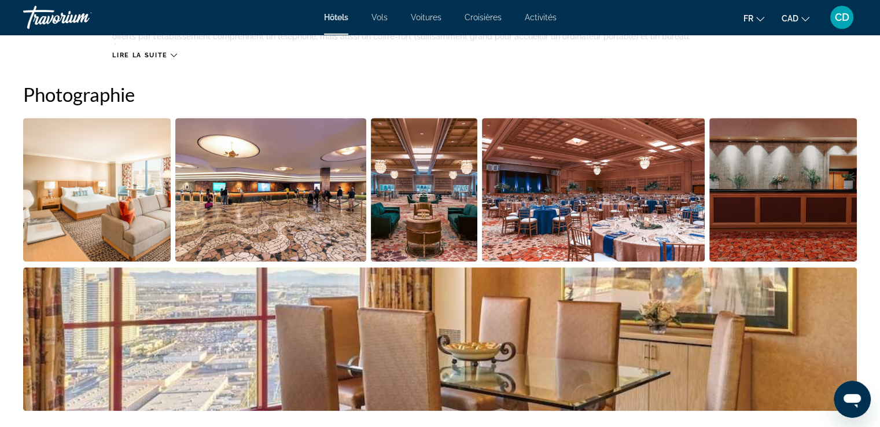
scroll to position [565, 0]
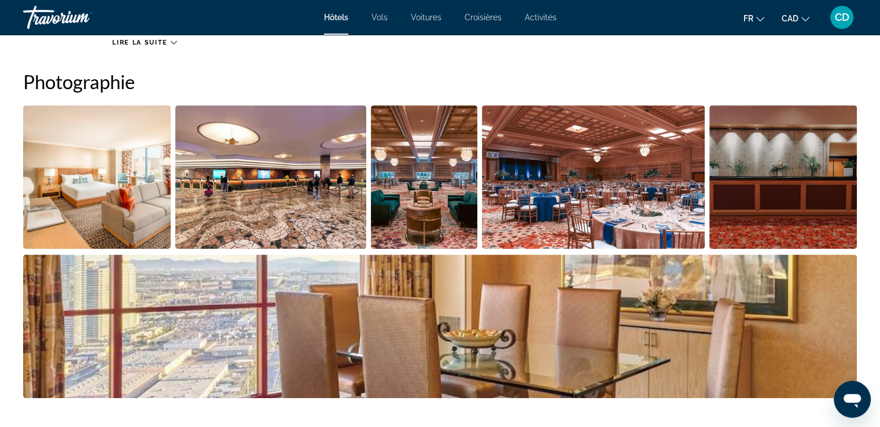
click at [75, 185] on img "Open full-screen image slider" at bounding box center [97, 177] width 148 height 144
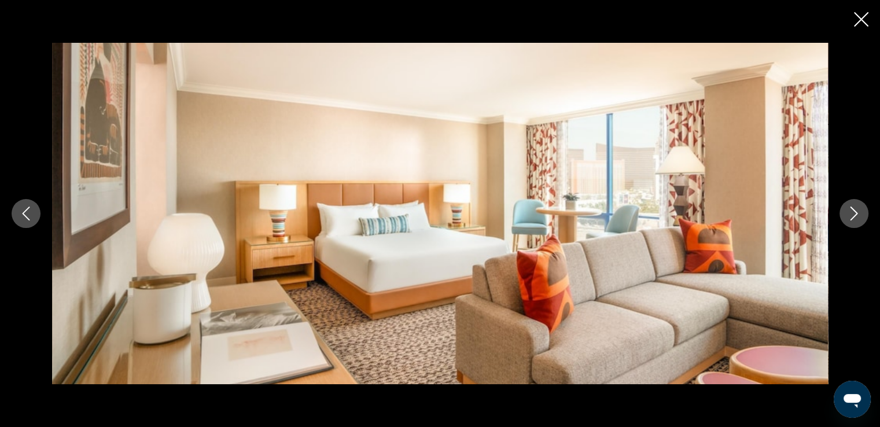
click at [852, 218] on icon "Next image" at bounding box center [855, 214] width 8 height 14
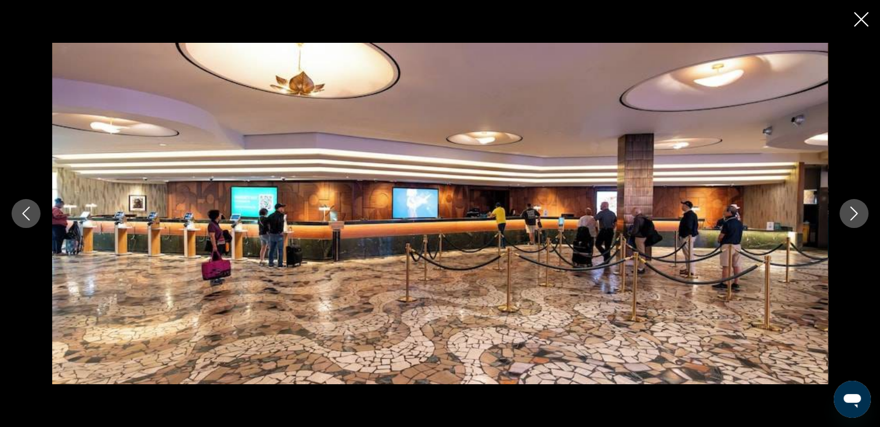
click at [852, 217] on icon "Next image" at bounding box center [855, 214] width 8 height 14
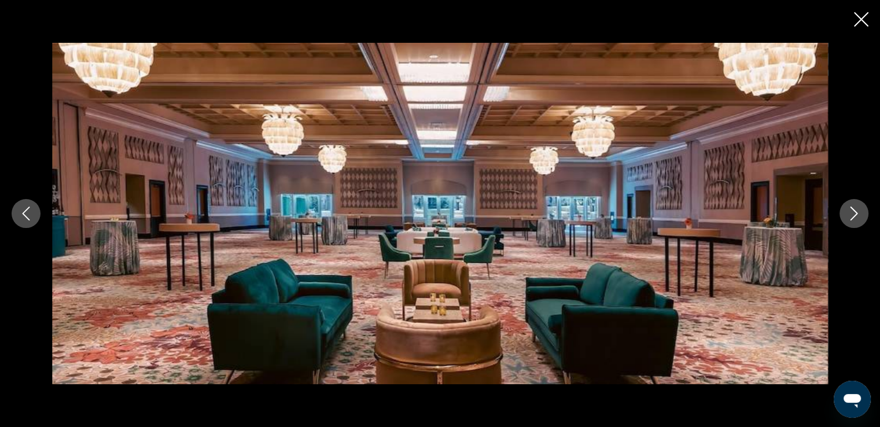
click at [852, 217] on icon "Next image" at bounding box center [855, 214] width 8 height 14
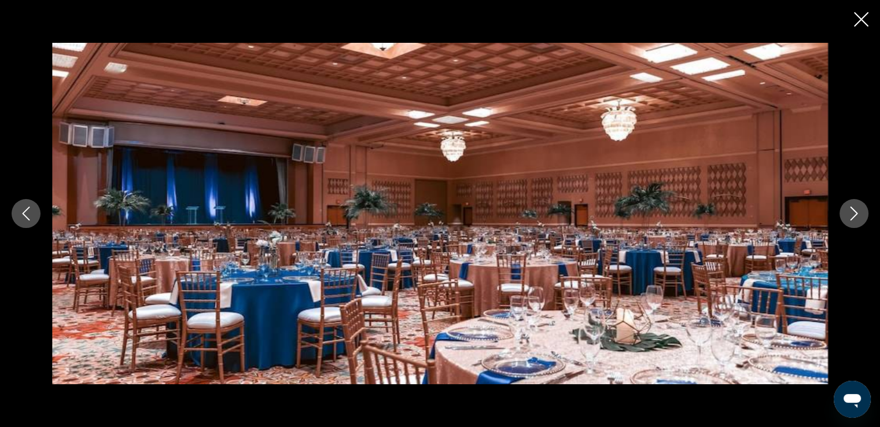
click at [852, 217] on icon "Next image" at bounding box center [855, 214] width 8 height 14
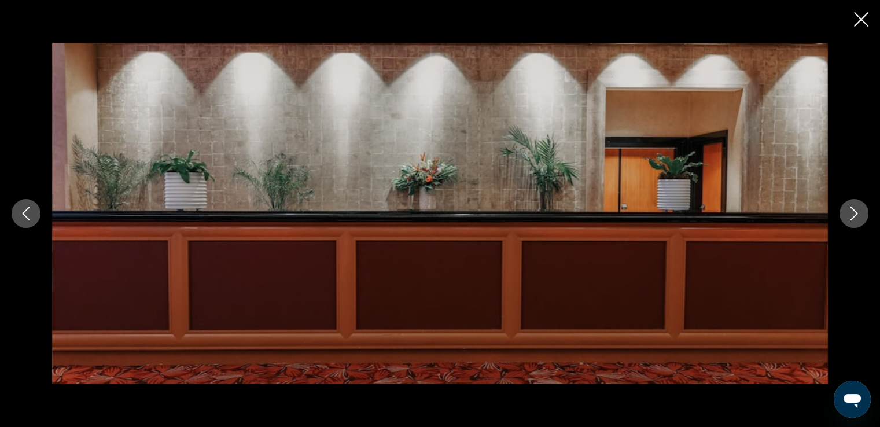
click at [852, 217] on icon "Next image" at bounding box center [855, 214] width 8 height 14
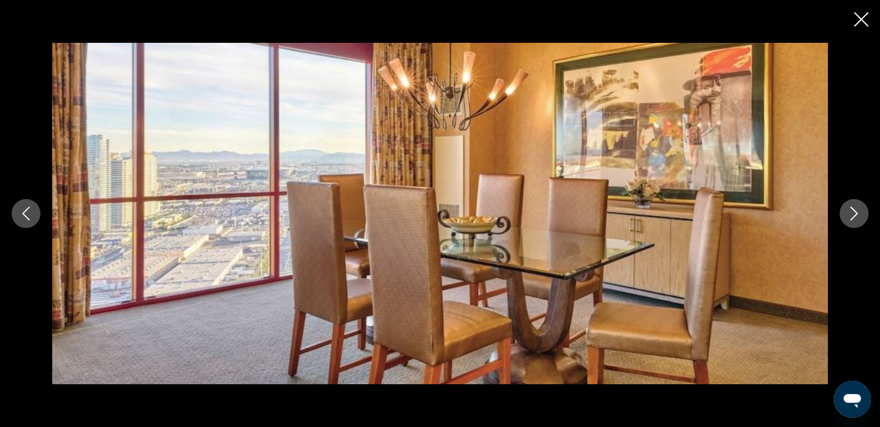
click at [854, 218] on icon "Next image" at bounding box center [854, 214] width 14 height 14
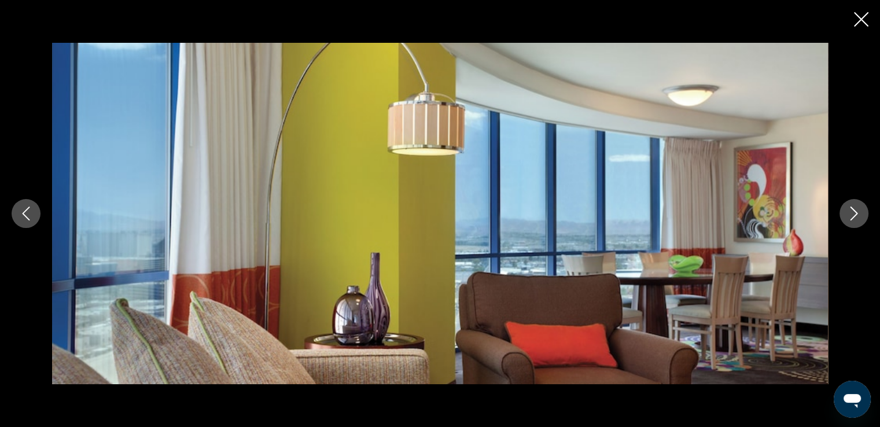
click at [854, 218] on icon "Next image" at bounding box center [854, 214] width 14 height 14
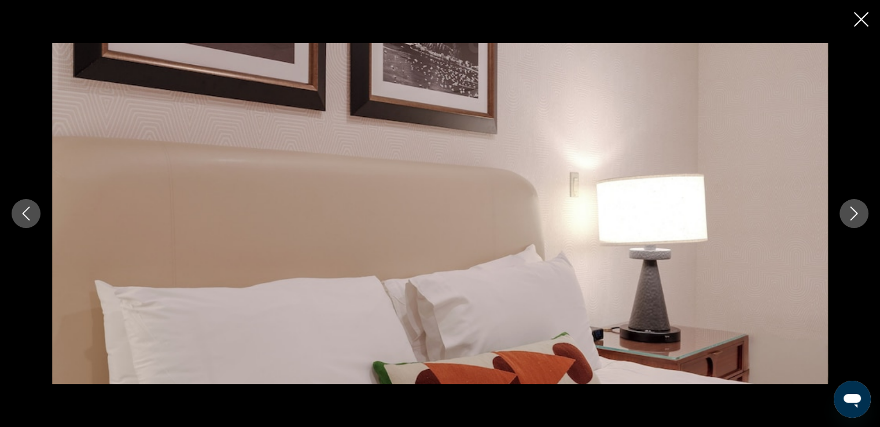
click at [854, 218] on icon "Next image" at bounding box center [854, 214] width 14 height 14
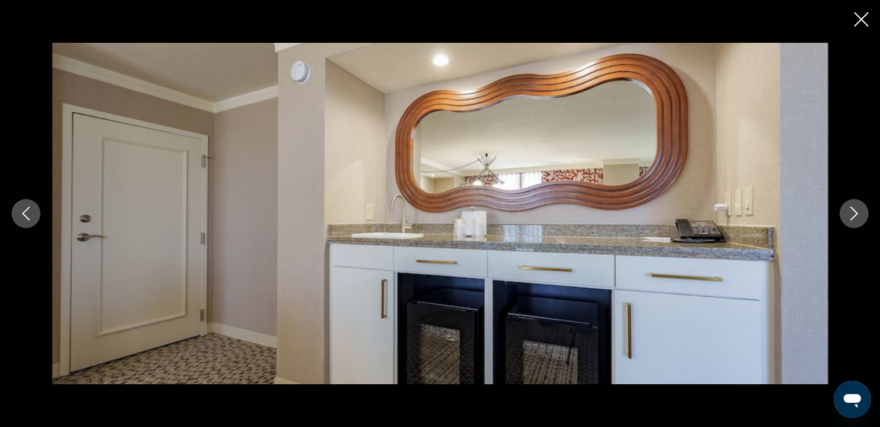
click at [854, 218] on icon "Next image" at bounding box center [854, 214] width 14 height 14
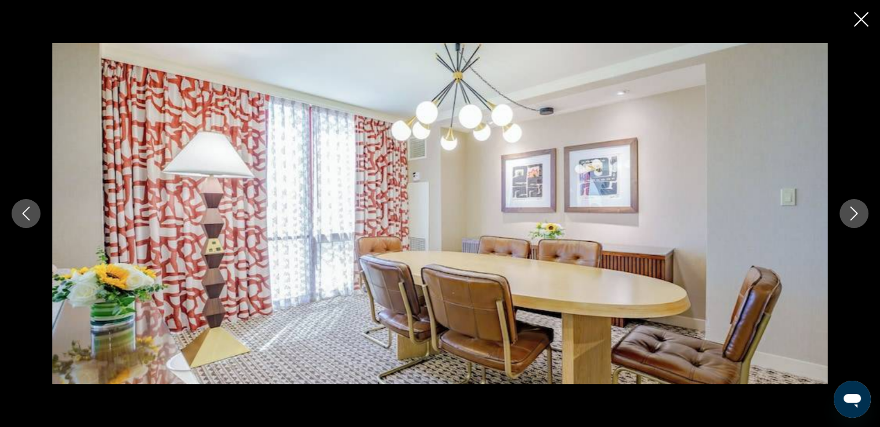
click at [854, 218] on icon "Next image" at bounding box center [854, 214] width 14 height 14
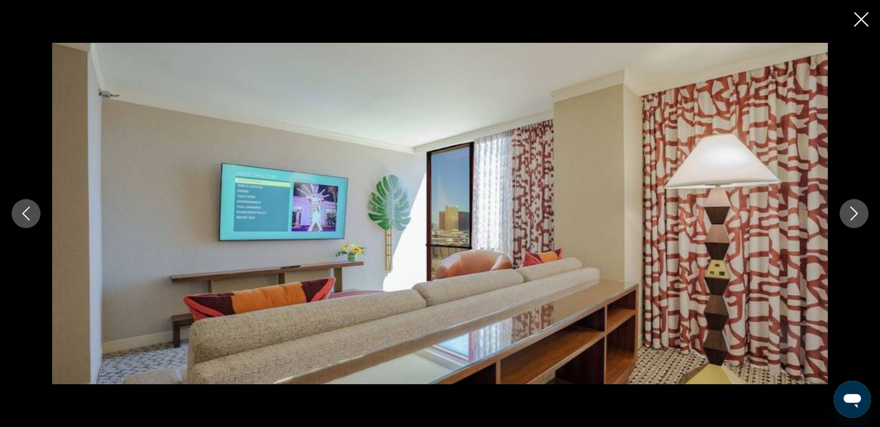
click at [854, 218] on icon "Next image" at bounding box center [854, 214] width 14 height 14
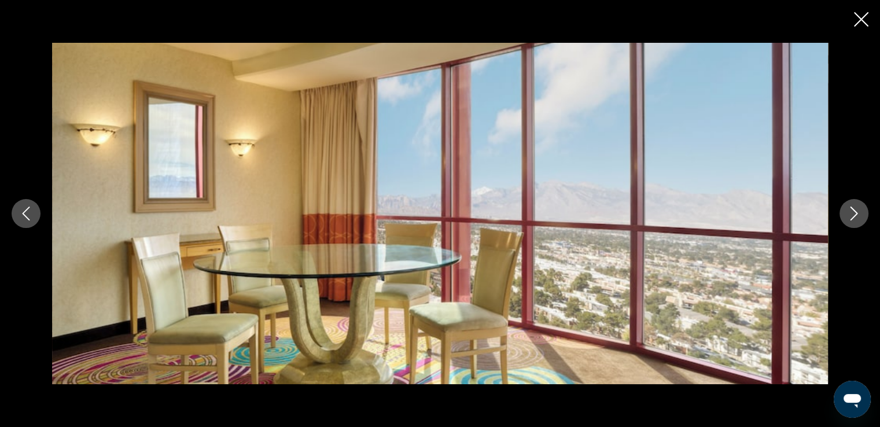
click at [854, 218] on icon "Next image" at bounding box center [854, 214] width 14 height 14
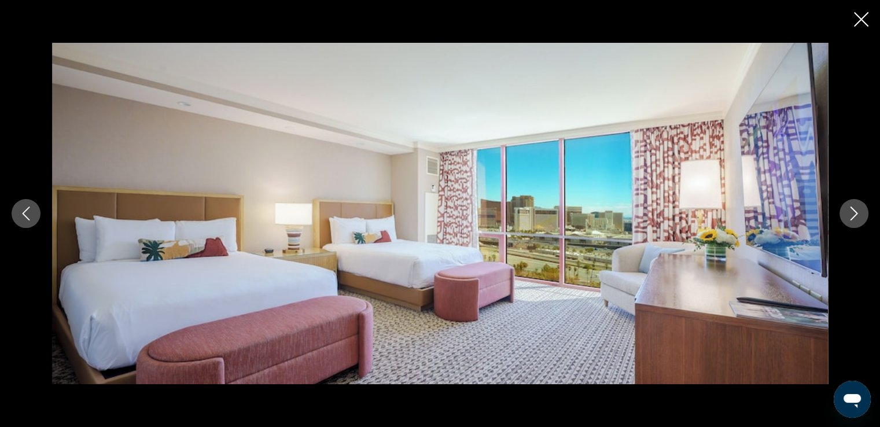
click at [854, 219] on icon "Next image" at bounding box center [854, 214] width 14 height 14
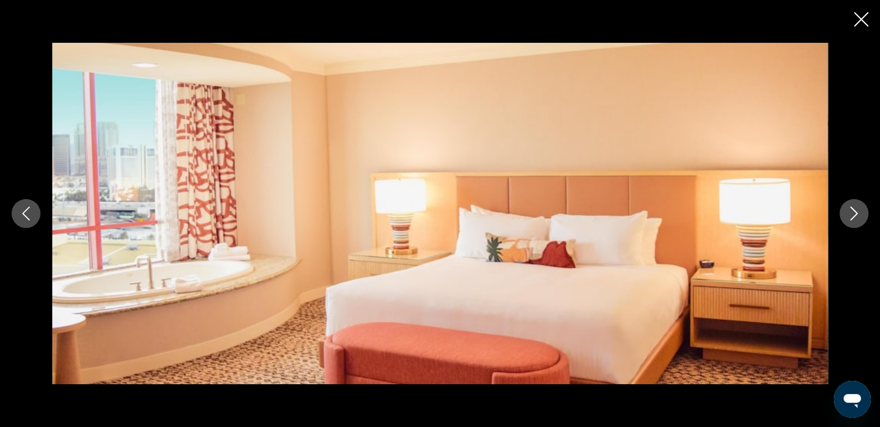
click at [865, 23] on icon "Close slideshow" at bounding box center [861, 19] width 14 height 14
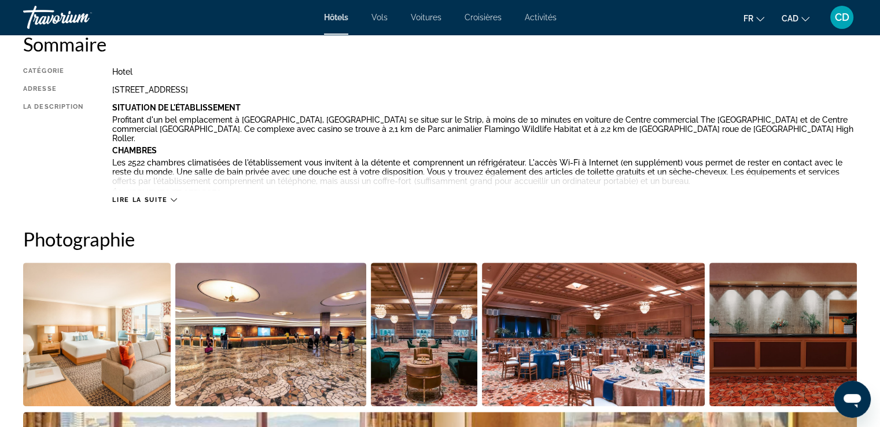
scroll to position [333, 0]
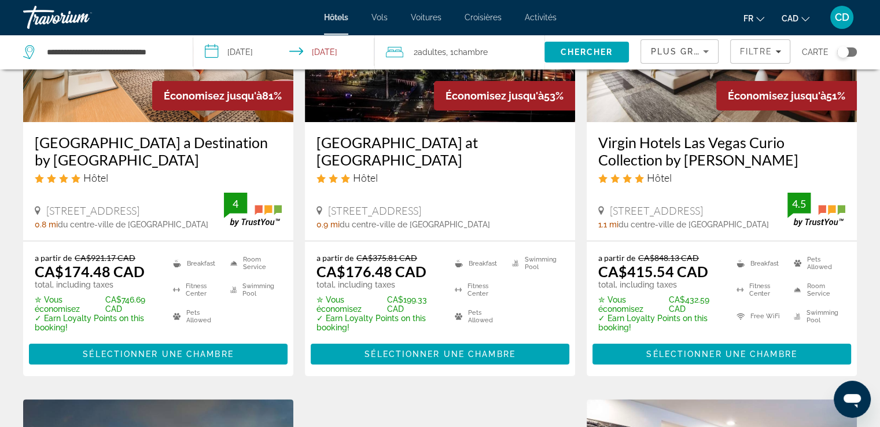
scroll to position [58, 0]
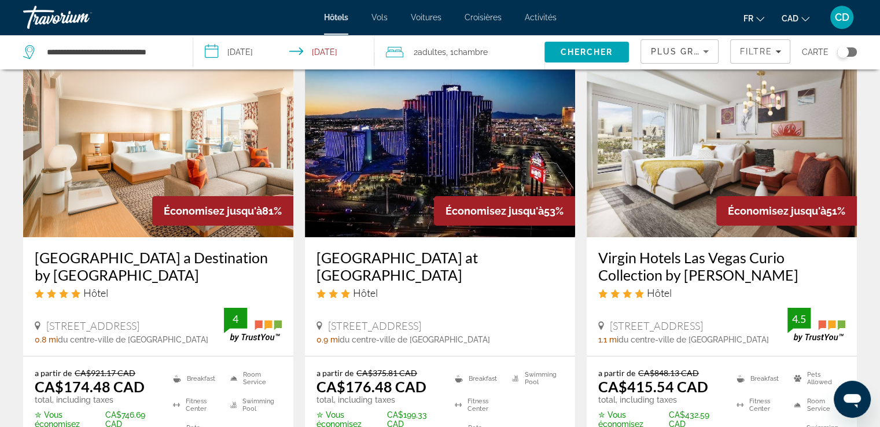
click at [618, 255] on h3 "Virgin Hotels Las Vegas Curio Collection by Hilton" at bounding box center [721, 266] width 247 height 35
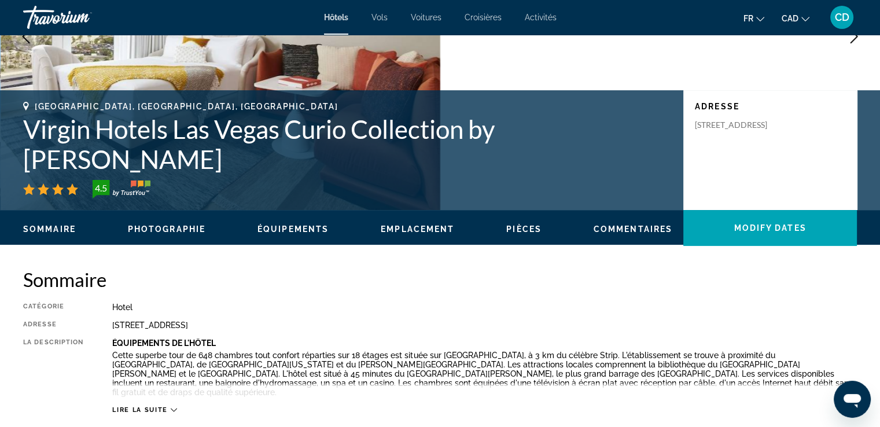
scroll to position [174, 0]
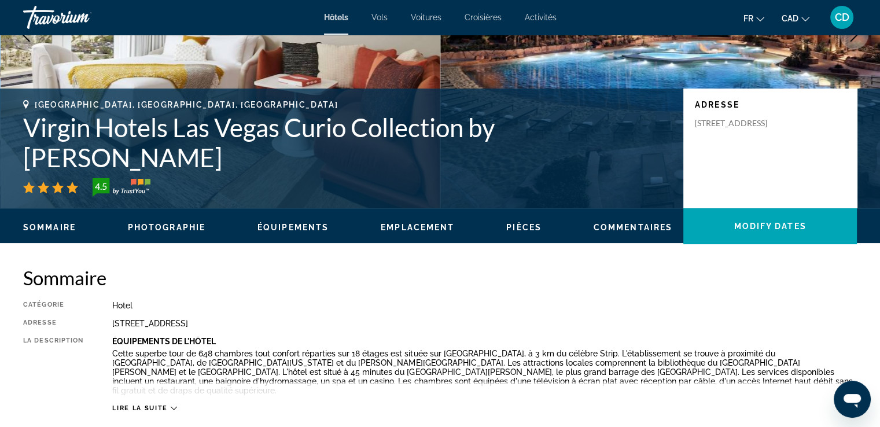
click at [183, 220] on ul "Sommaire Photographie Équipements Emplacement Pièces Commentaires Modify Dates" at bounding box center [440, 226] width 834 height 13
click at [183, 227] on span "Photographie" at bounding box center [167, 227] width 78 height 9
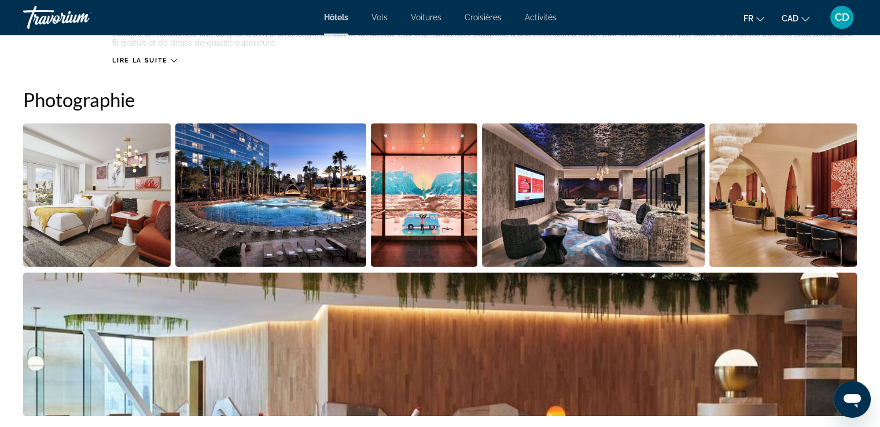
scroll to position [530, 0]
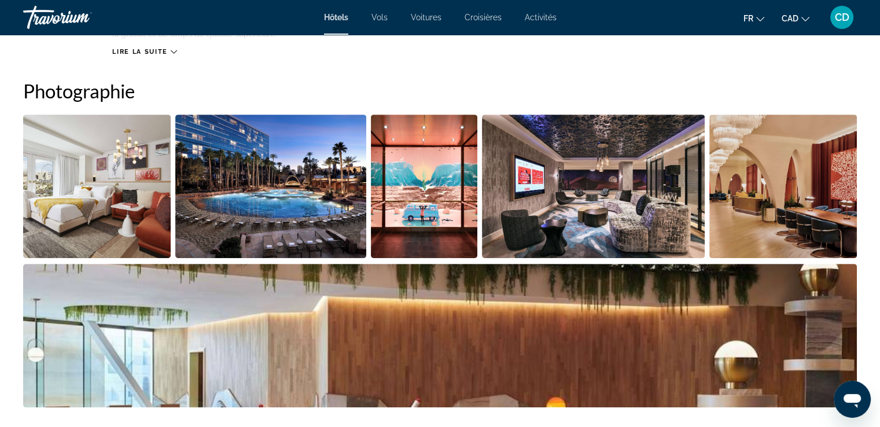
click at [125, 170] on img "Open full-screen image slider" at bounding box center [97, 187] width 148 height 144
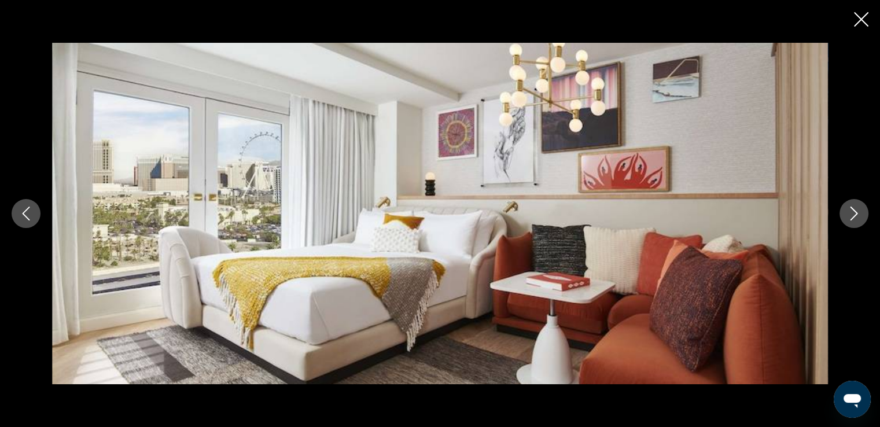
click at [859, 218] on icon "Next image" at bounding box center [854, 214] width 14 height 14
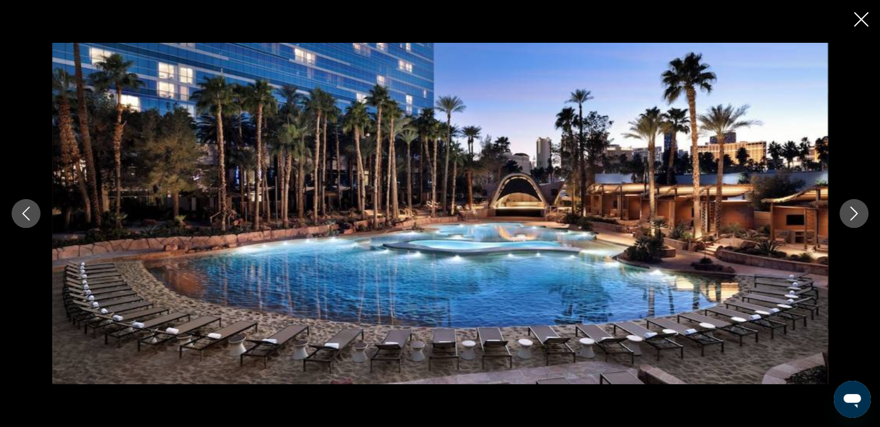
click at [859, 218] on icon "Next image" at bounding box center [854, 214] width 14 height 14
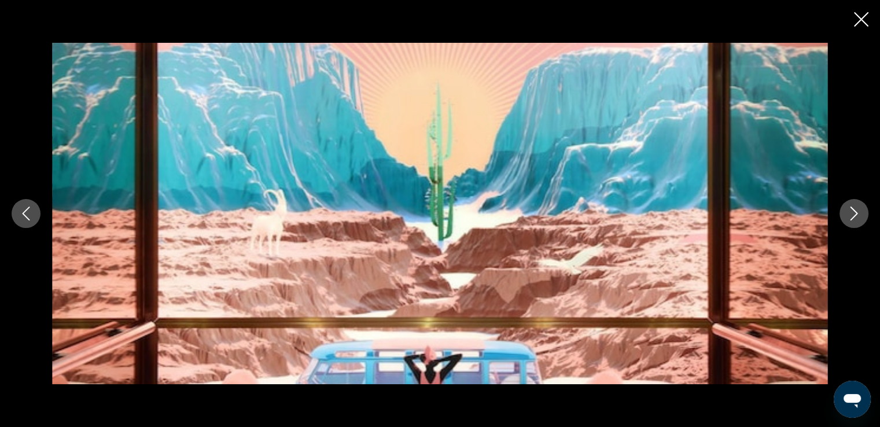
click at [859, 218] on icon "Next image" at bounding box center [854, 214] width 14 height 14
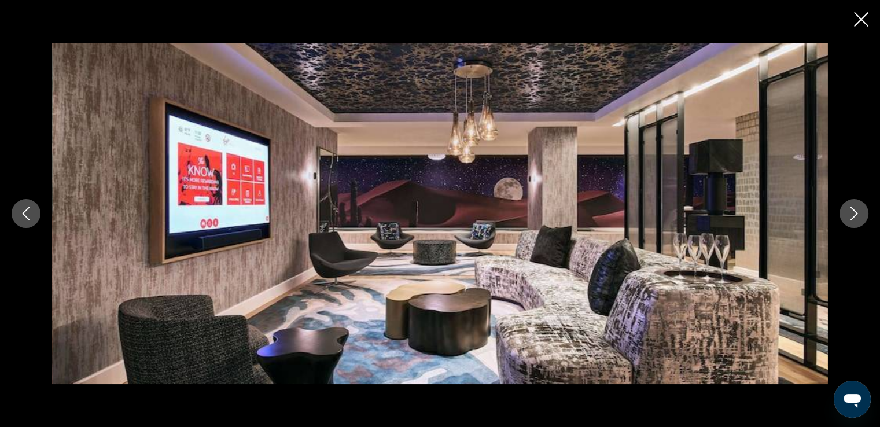
click at [859, 218] on icon "Next image" at bounding box center [854, 214] width 14 height 14
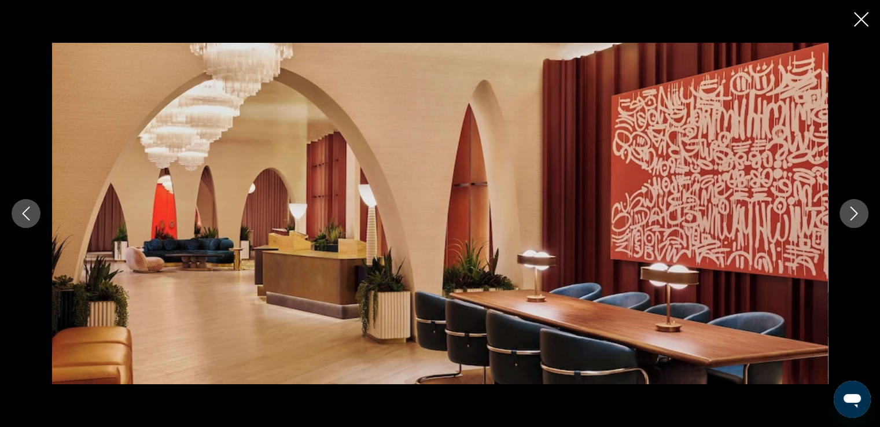
click at [859, 218] on icon "Next image" at bounding box center [854, 214] width 14 height 14
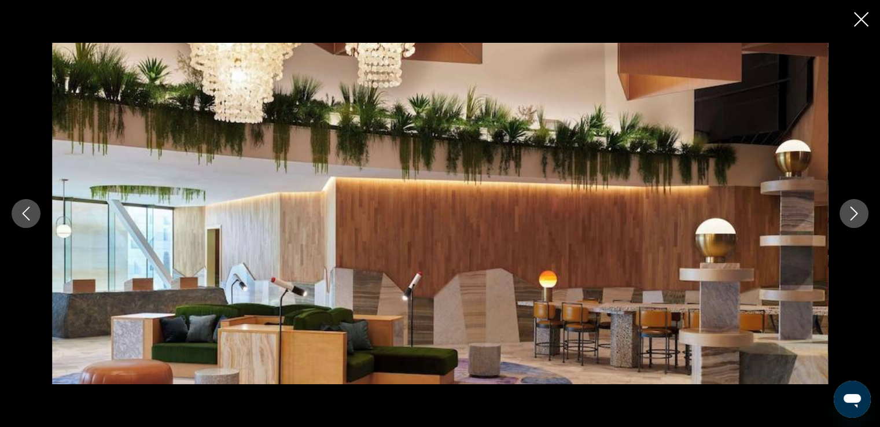
click at [859, 218] on icon "Next image" at bounding box center [854, 214] width 14 height 14
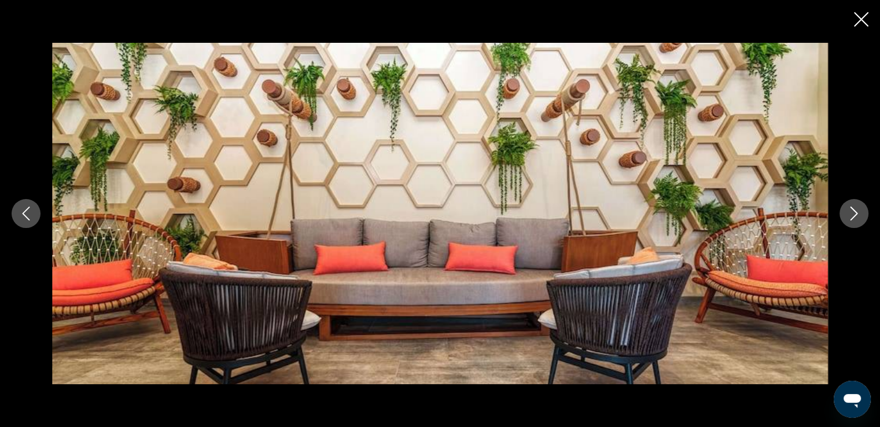
click at [859, 218] on icon "Next image" at bounding box center [854, 214] width 14 height 14
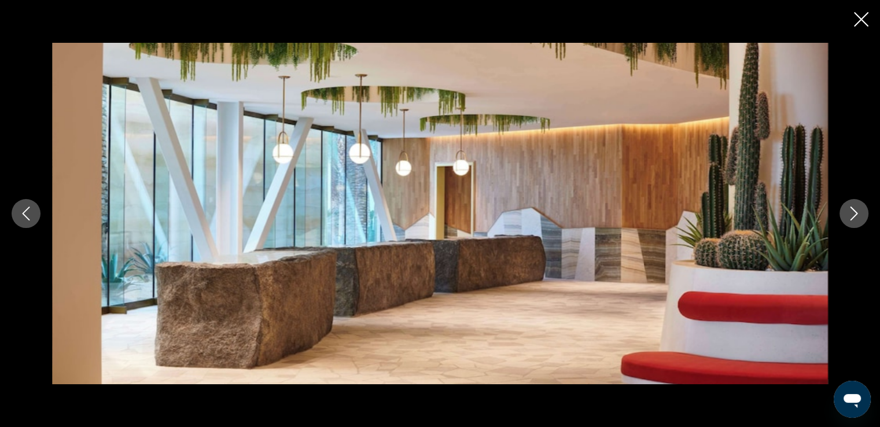
click at [859, 218] on icon "Next image" at bounding box center [854, 214] width 14 height 14
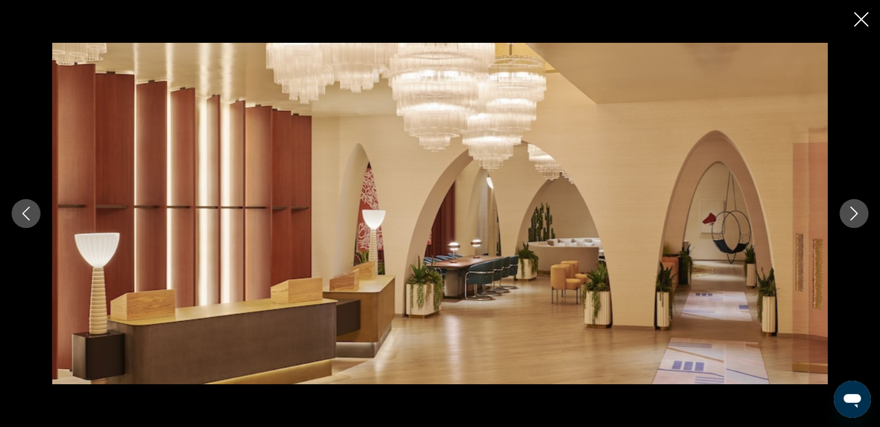
click at [859, 218] on icon "Next image" at bounding box center [854, 214] width 14 height 14
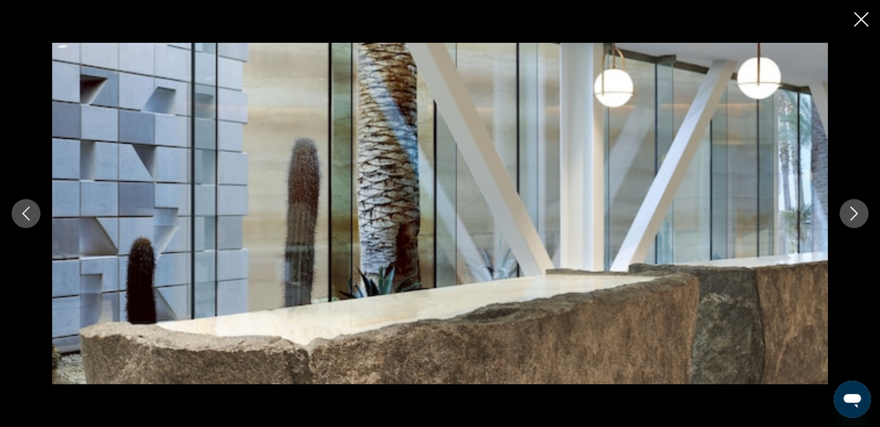
click at [859, 218] on icon "Next image" at bounding box center [854, 214] width 14 height 14
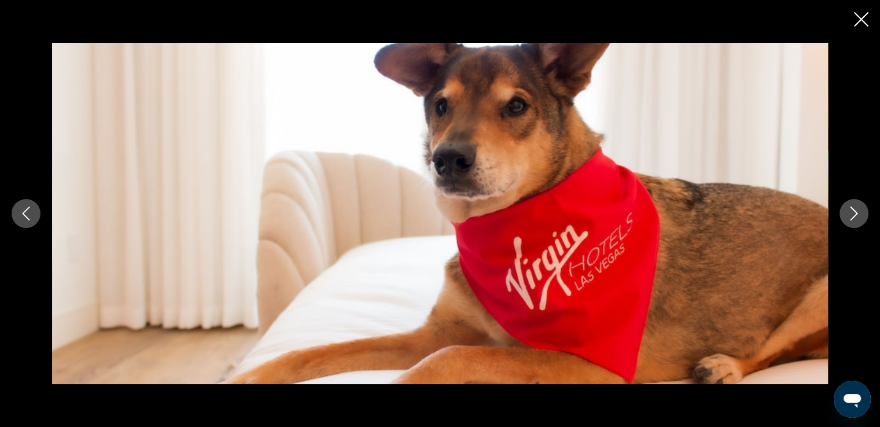
click at [859, 218] on icon "Next image" at bounding box center [854, 214] width 14 height 14
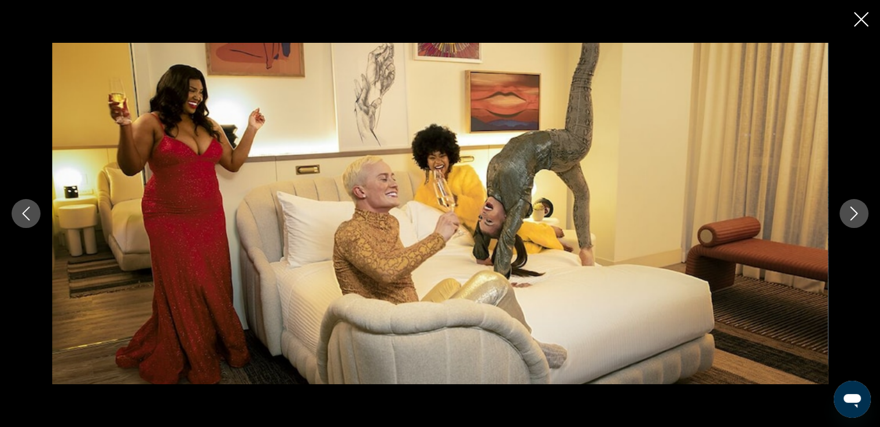
click at [859, 218] on icon "Next image" at bounding box center [854, 214] width 14 height 14
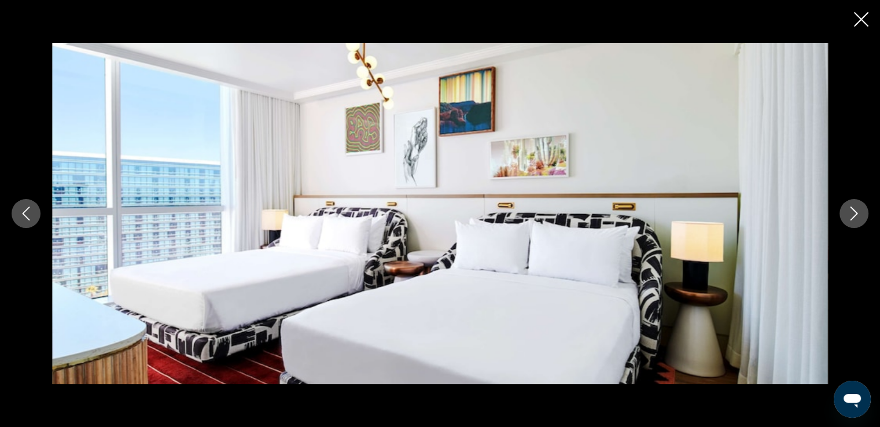
click at [859, 218] on icon "Next image" at bounding box center [854, 214] width 14 height 14
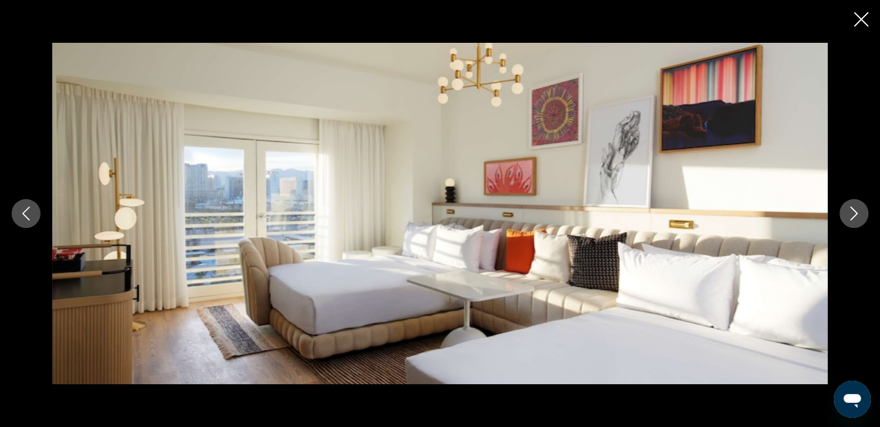
click at [859, 218] on icon "Next image" at bounding box center [854, 214] width 14 height 14
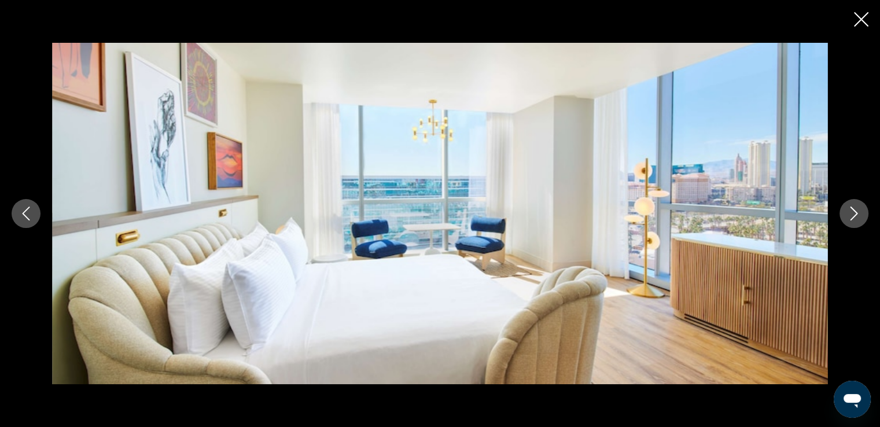
click at [860, 218] on icon "Next image" at bounding box center [854, 214] width 14 height 14
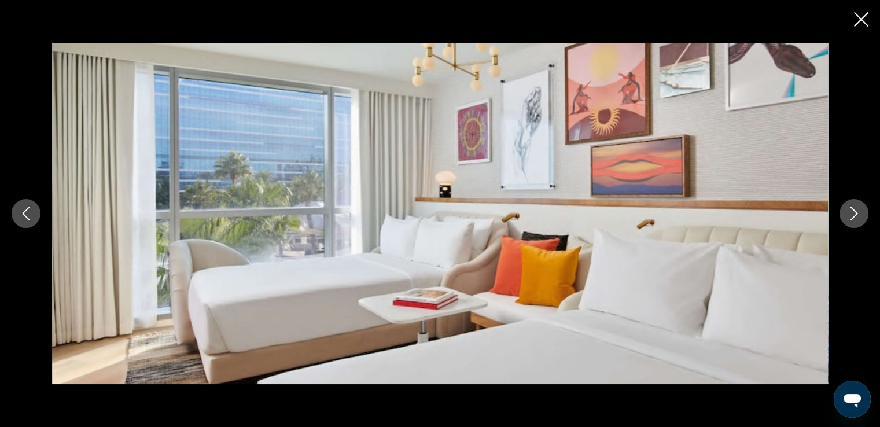
click at [860, 218] on icon "Next image" at bounding box center [854, 214] width 14 height 14
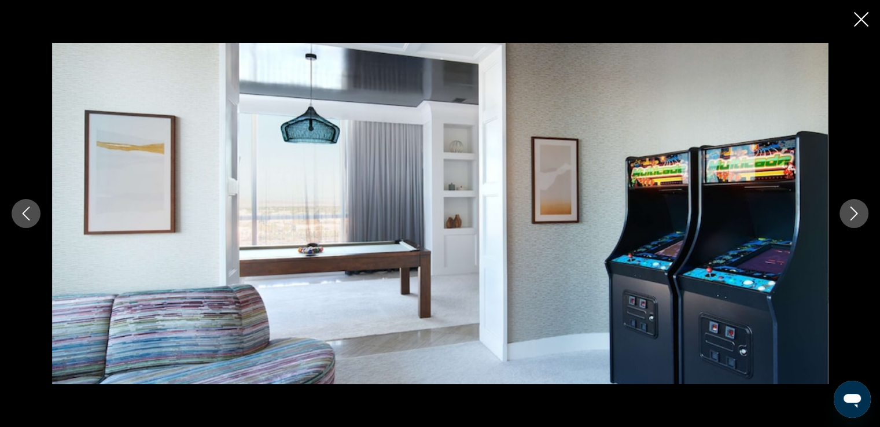
click at [860, 218] on icon "Next image" at bounding box center [854, 214] width 14 height 14
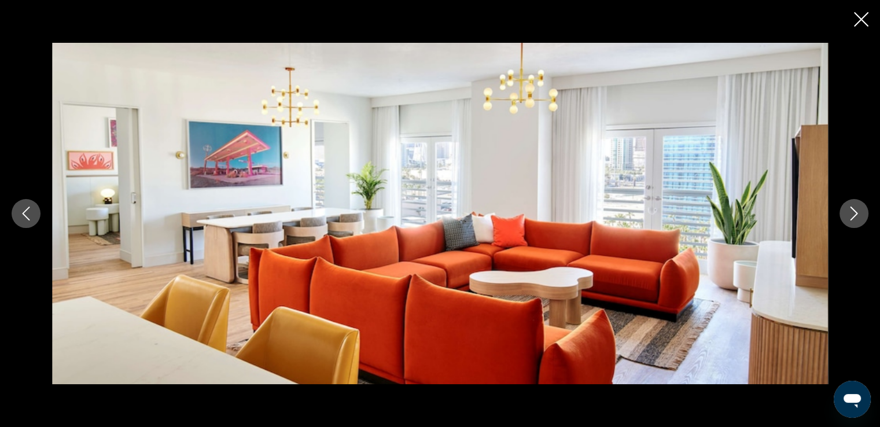
click at [860, 218] on icon "Next image" at bounding box center [854, 214] width 14 height 14
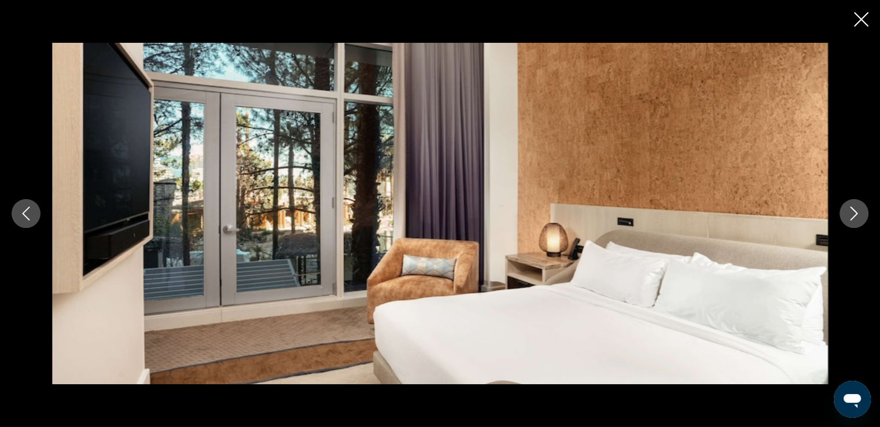
click at [860, 218] on icon "Next image" at bounding box center [854, 214] width 14 height 14
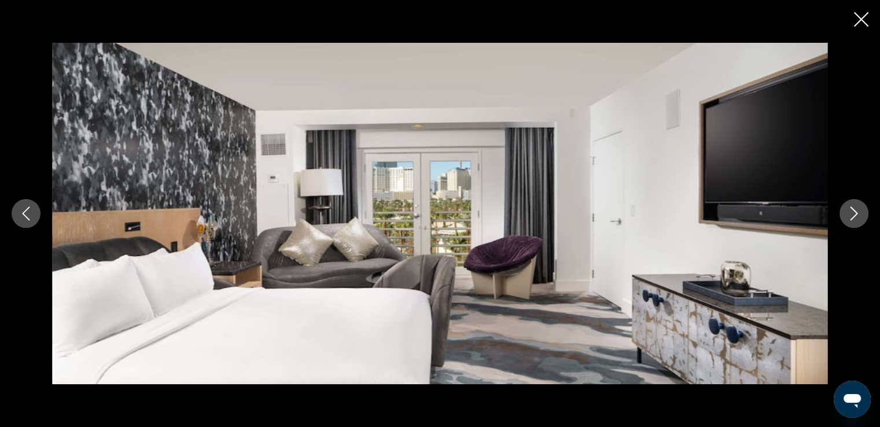
click at [860, 218] on icon "Next image" at bounding box center [854, 214] width 14 height 14
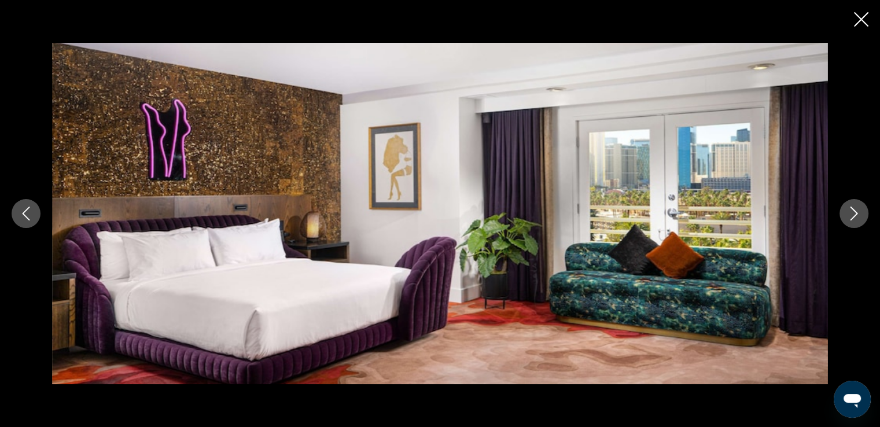
click at [860, 218] on icon "Next image" at bounding box center [854, 214] width 14 height 14
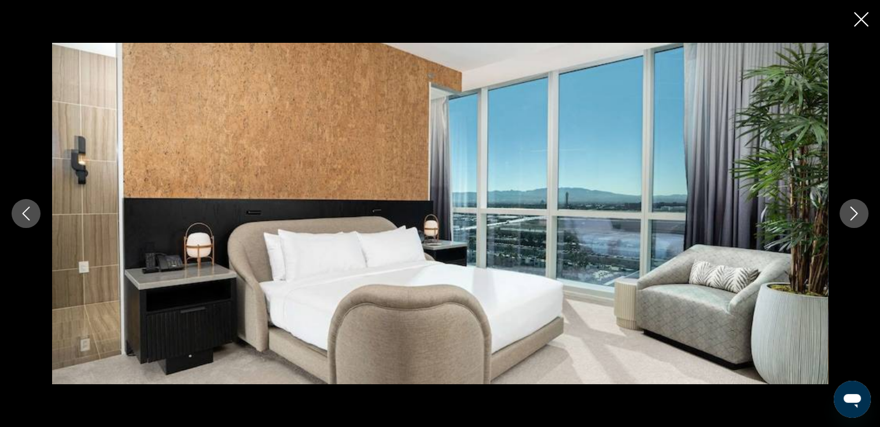
click at [861, 218] on button "Next image" at bounding box center [854, 213] width 29 height 29
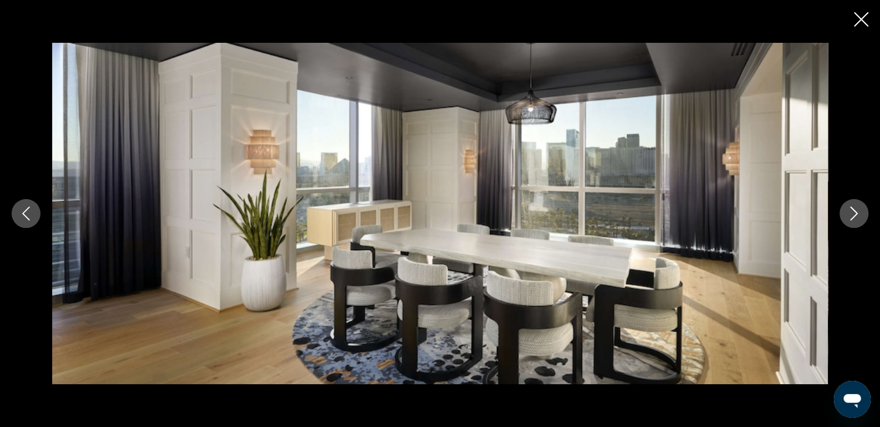
click at [861, 218] on button "Next image" at bounding box center [854, 213] width 29 height 29
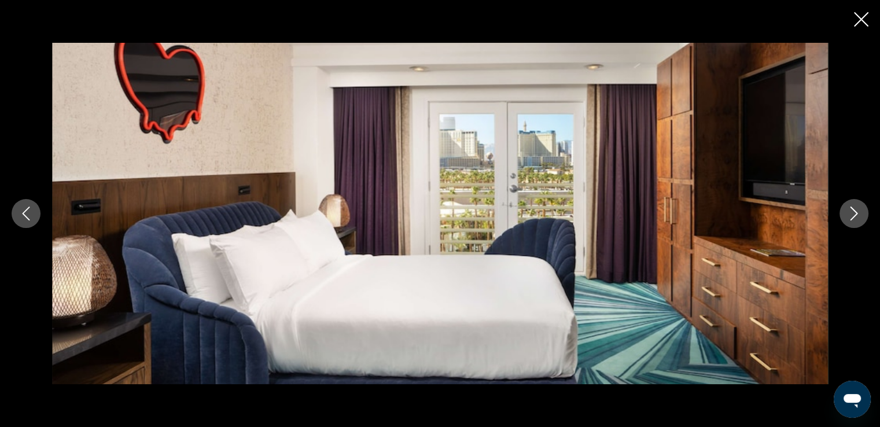
click at [861, 218] on button "Next image" at bounding box center [854, 213] width 29 height 29
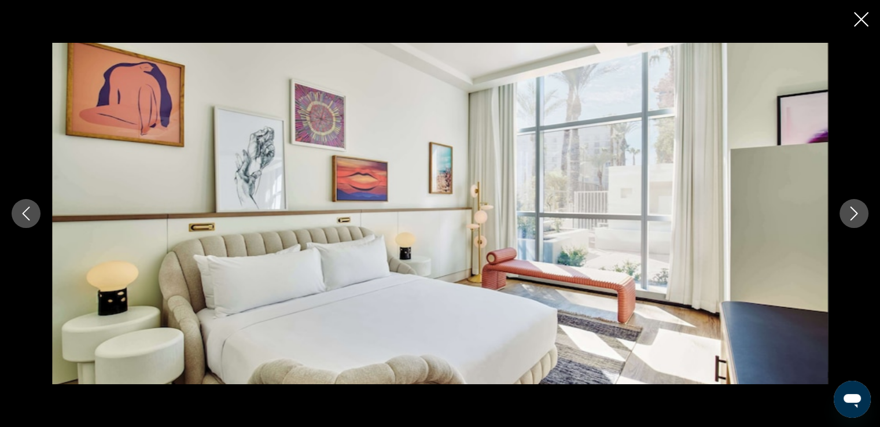
click at [861, 218] on button "Next image" at bounding box center [854, 213] width 29 height 29
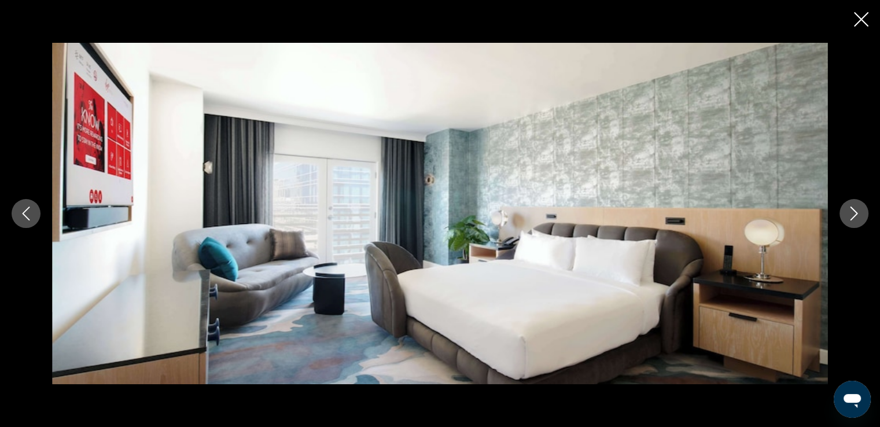
click at [863, 19] on icon "Close slideshow" at bounding box center [861, 19] width 14 height 14
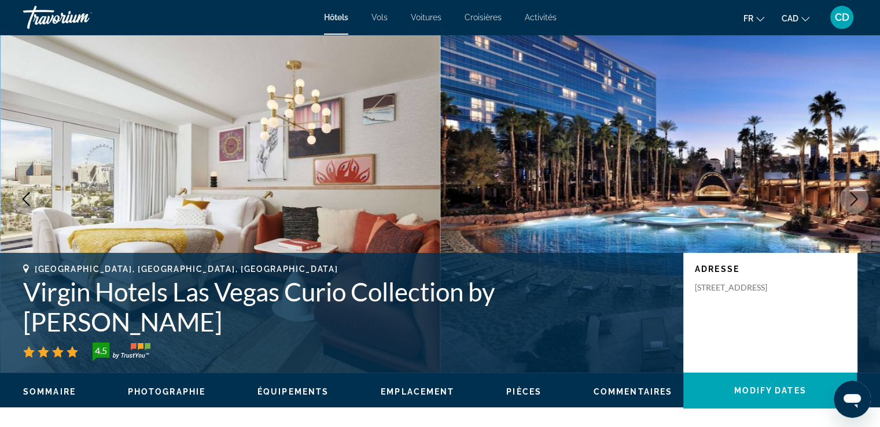
scroll to position [0, 0]
